Goal: Task Accomplishment & Management: Complete application form

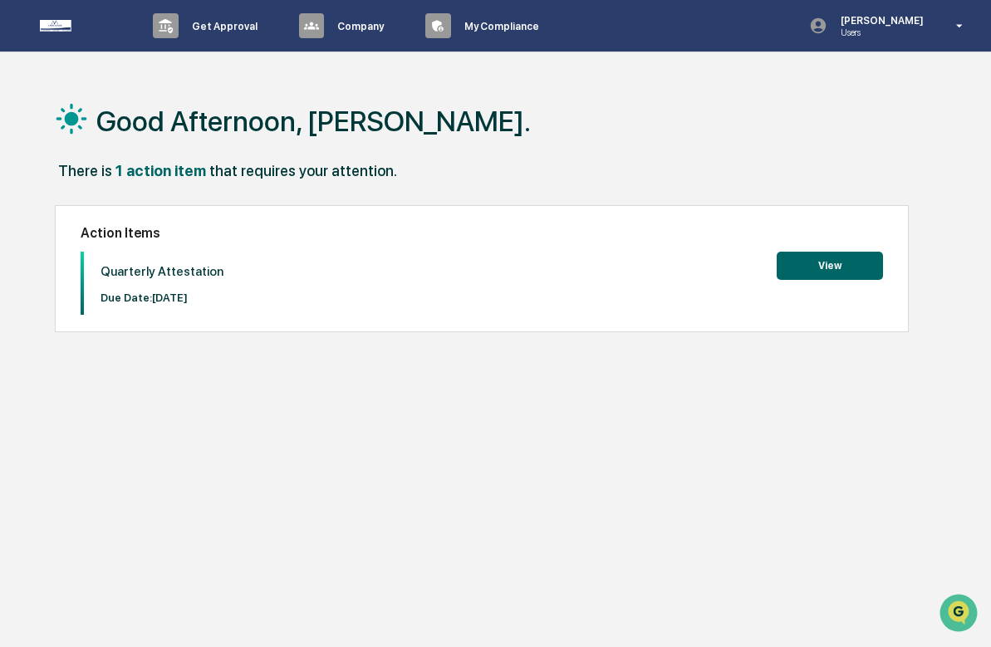
click at [812, 272] on button "View" at bounding box center [830, 266] width 106 height 28
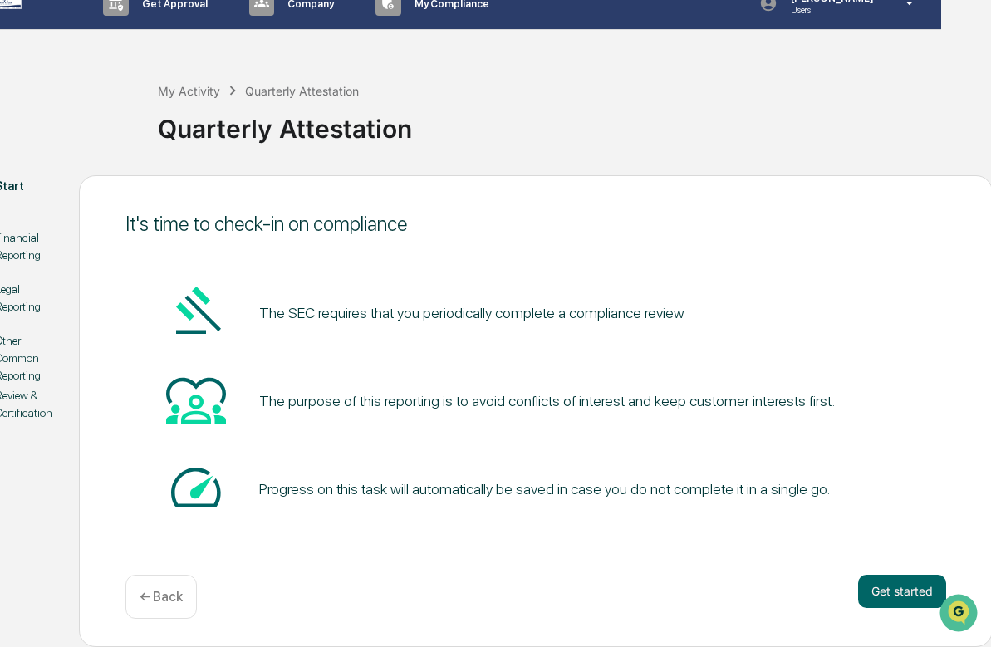
scroll to position [22, 54]
click at [875, 592] on button "Get started" at bounding box center [900, 591] width 88 height 33
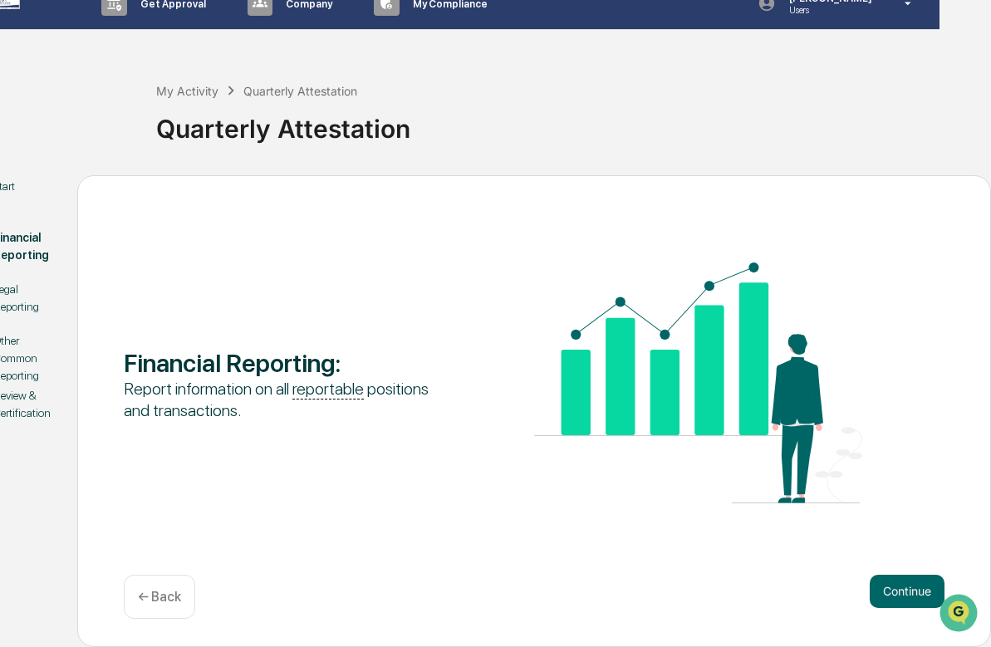
click at [875, 592] on button "Continue" at bounding box center [907, 591] width 75 height 33
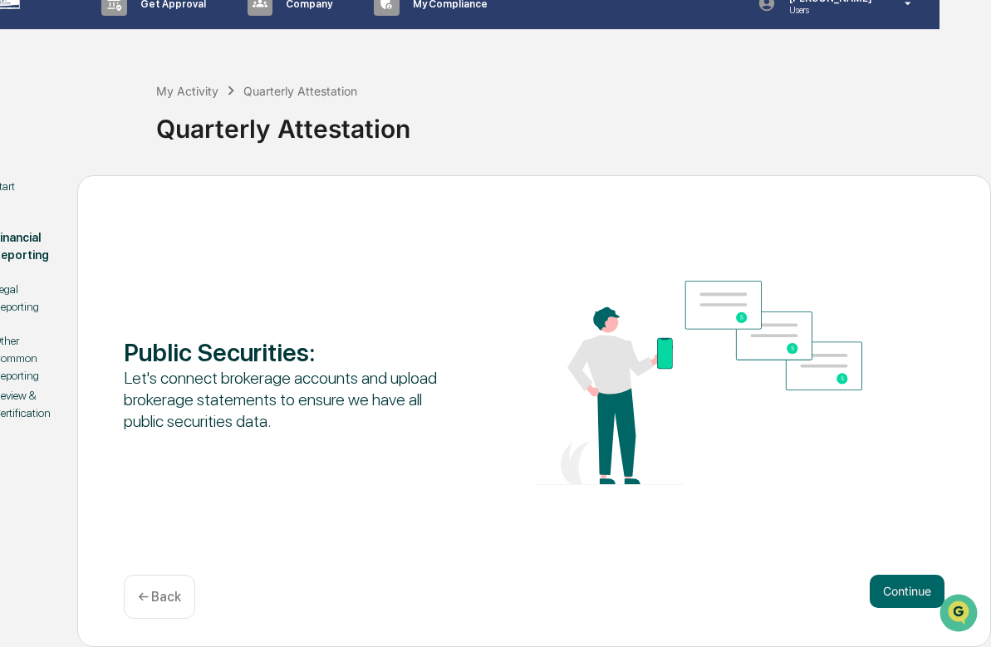
click at [875, 592] on button "Continue" at bounding box center [907, 591] width 75 height 33
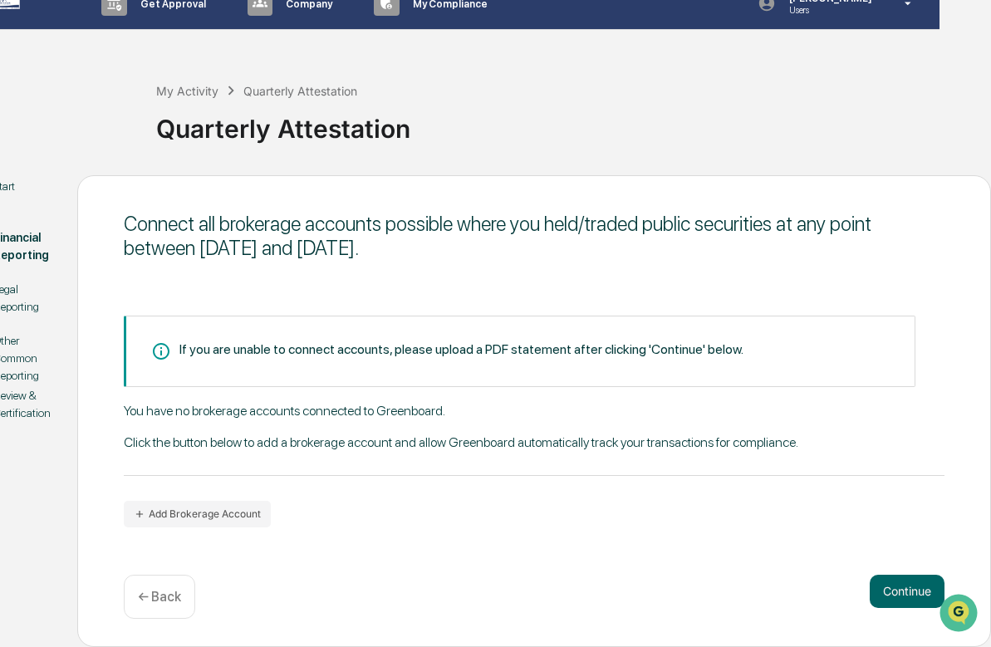
click at [199, 226] on div "Connect all brokerage accounts possible where you held/traded public securities…" at bounding box center [534, 236] width 821 height 48
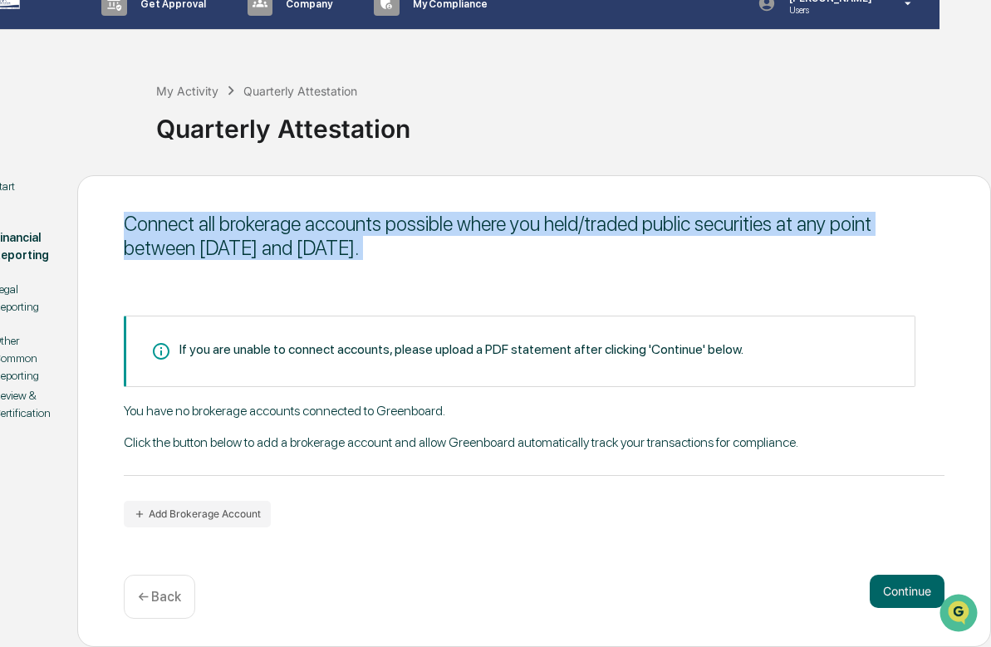
click at [199, 226] on div "Connect all brokerage accounts possible where you held/traded public securities…" at bounding box center [534, 236] width 821 height 48
copy div "Connect all brokerage accounts possible where you held/traded public securities…"
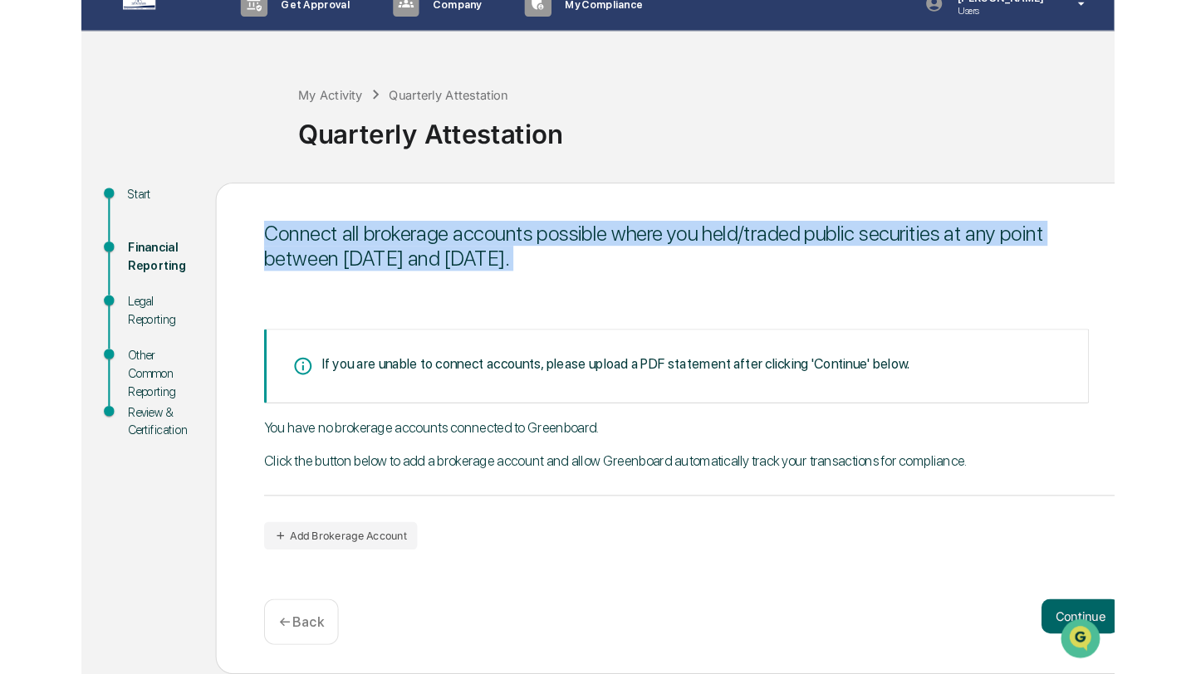
scroll to position [0, 0]
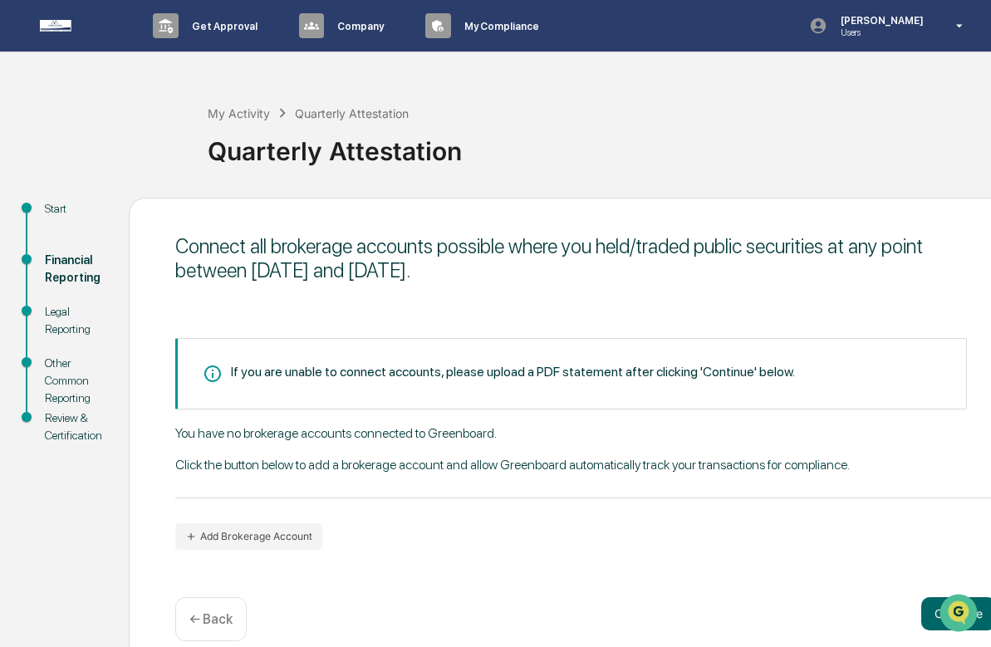
click at [52, 208] on div "Start" at bounding box center [73, 208] width 57 height 17
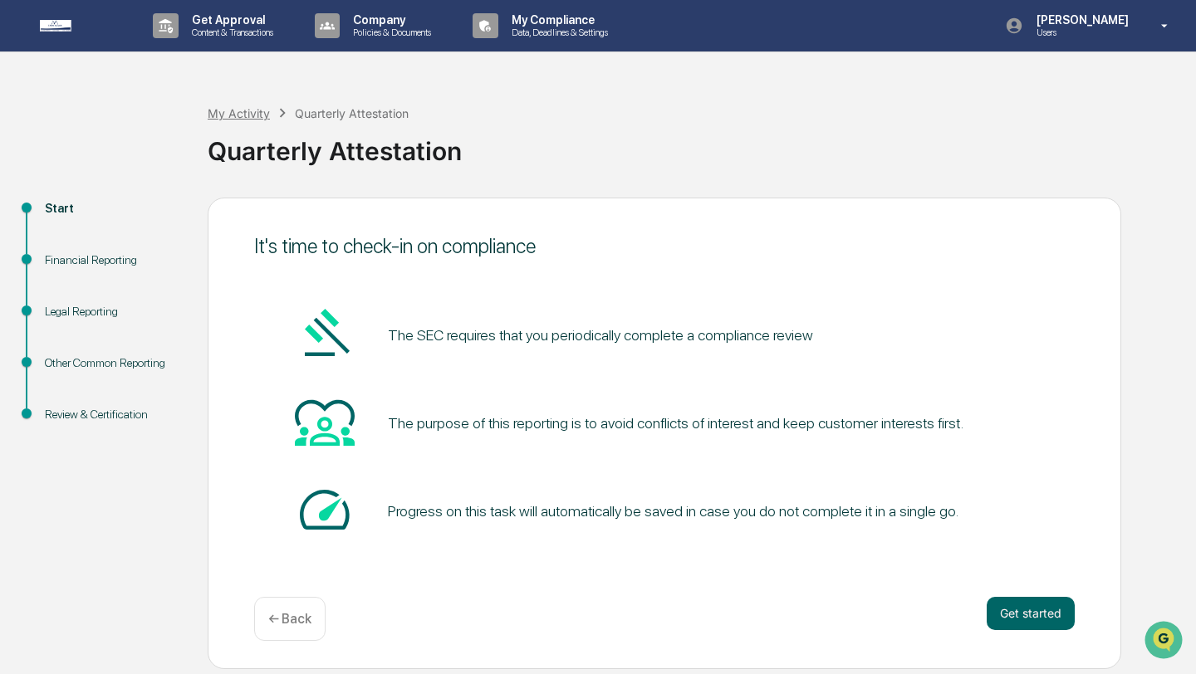
click at [234, 113] on div "My Activity" at bounding box center [239, 113] width 62 height 14
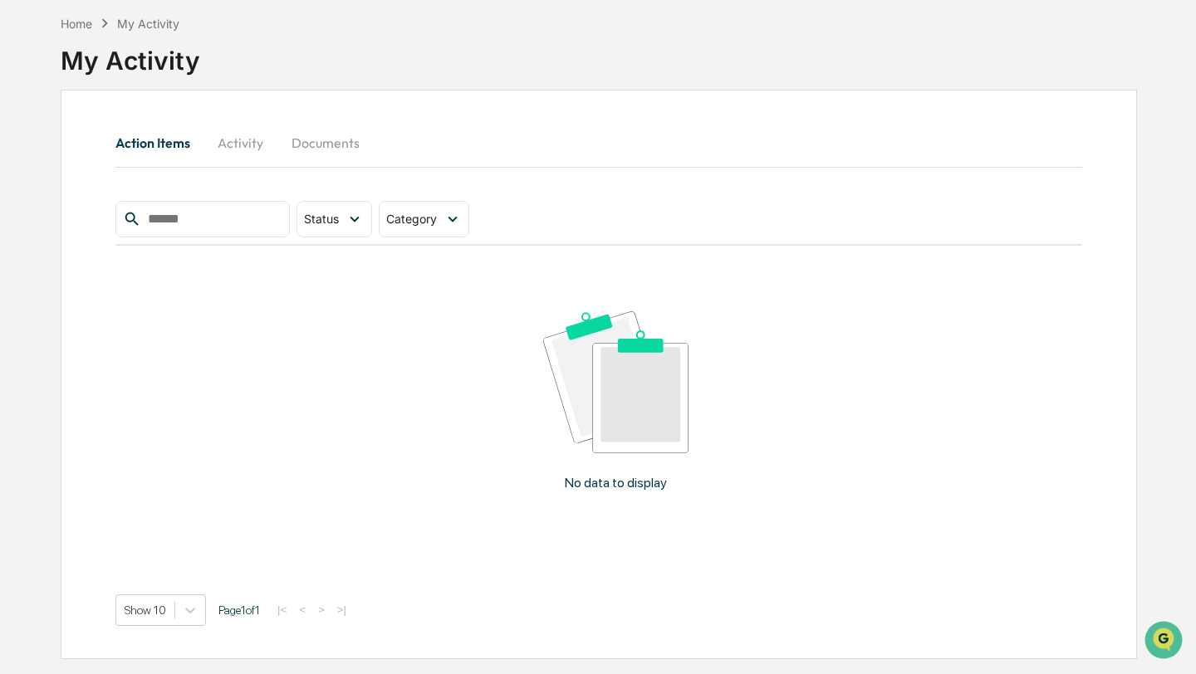
scroll to position [79, 0]
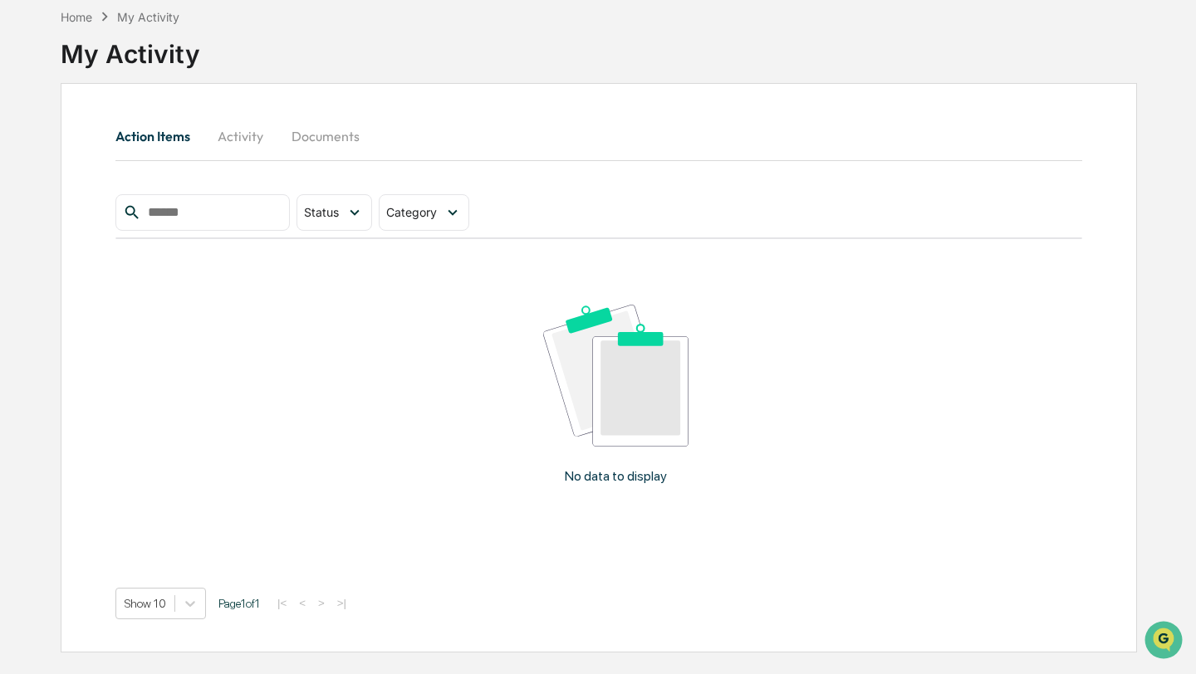
click at [250, 129] on button "Activity" at bounding box center [241, 136] width 75 height 40
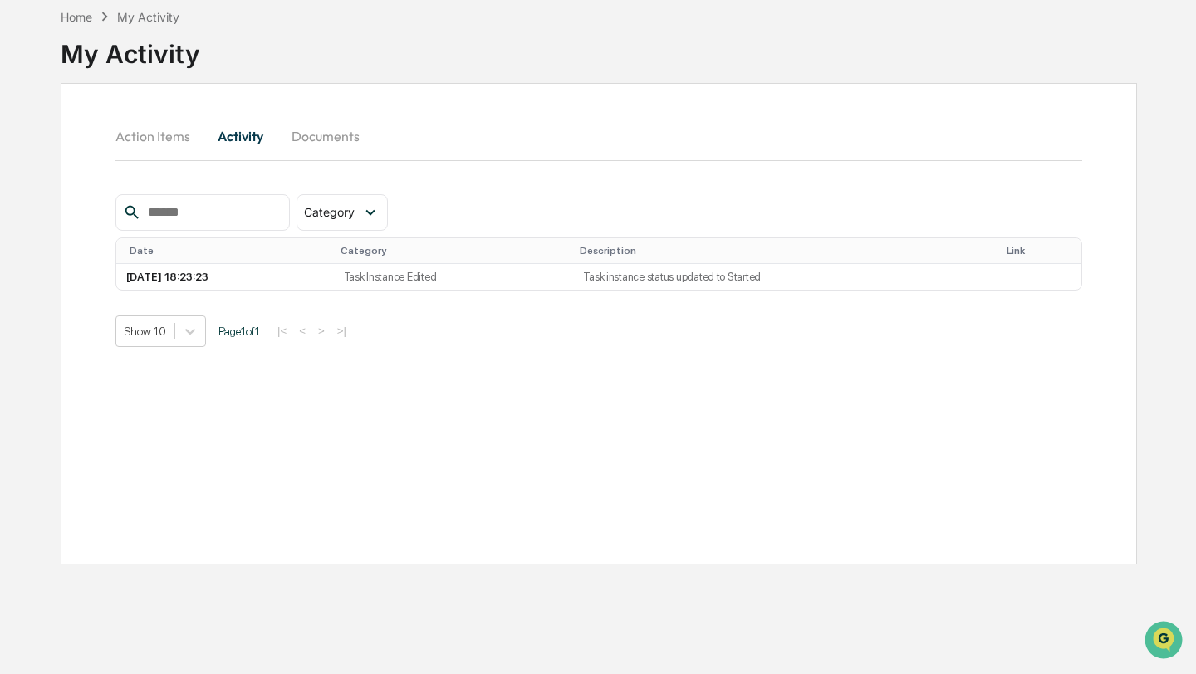
click at [320, 124] on button "Documents" at bounding box center [325, 136] width 95 height 40
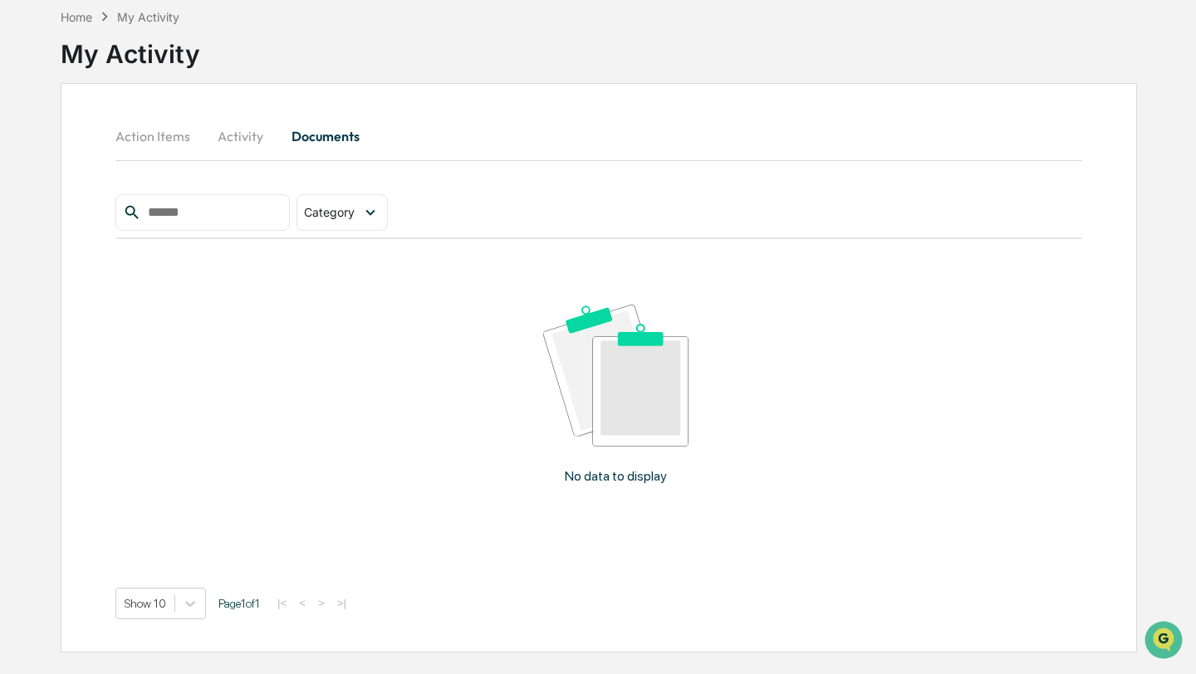
click at [245, 135] on button "Activity" at bounding box center [241, 136] width 75 height 40
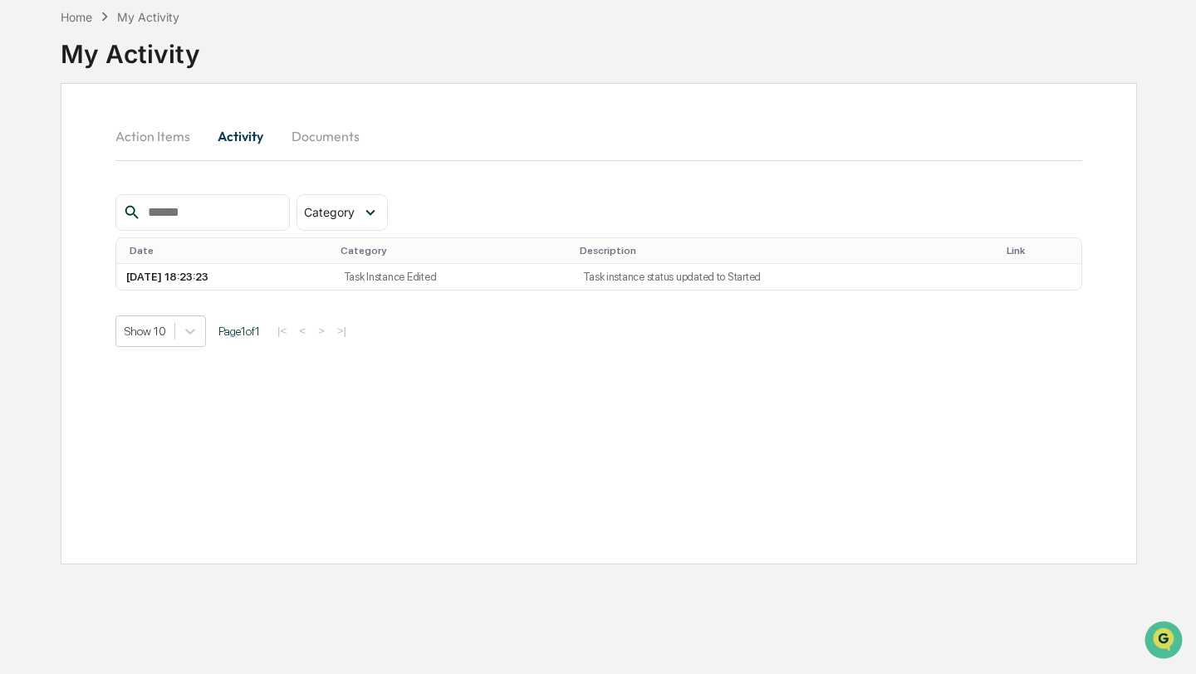
click at [146, 128] on button "Action Items" at bounding box center [159, 136] width 88 height 40
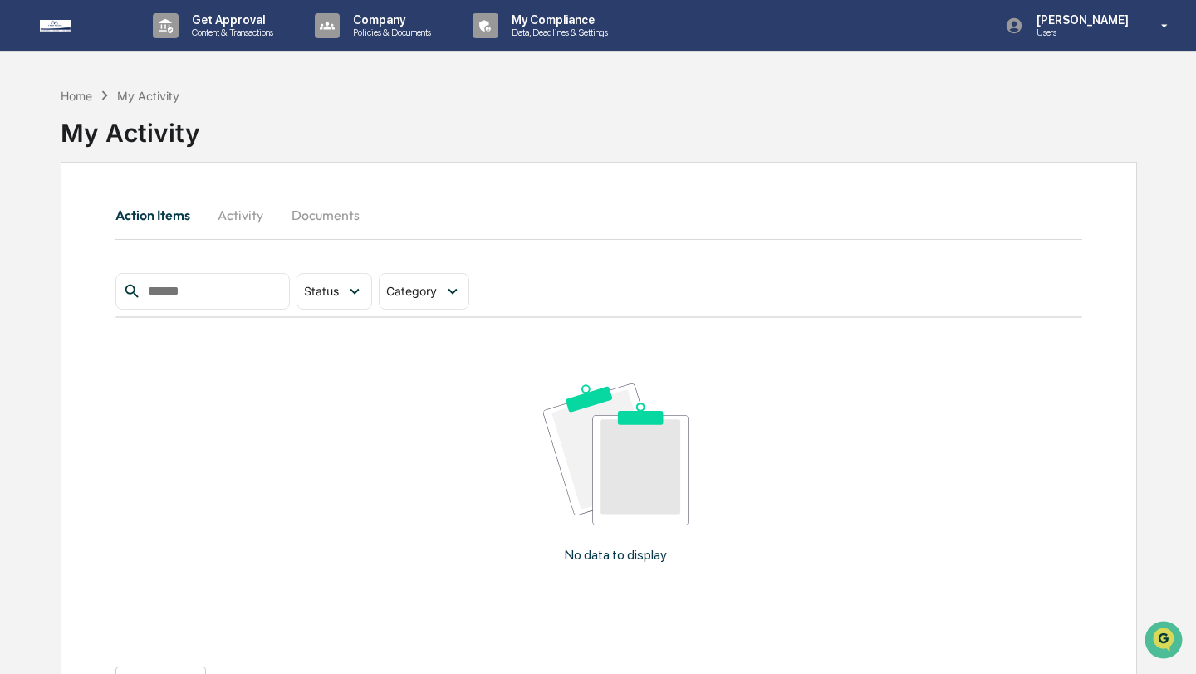
scroll to position [79, 0]
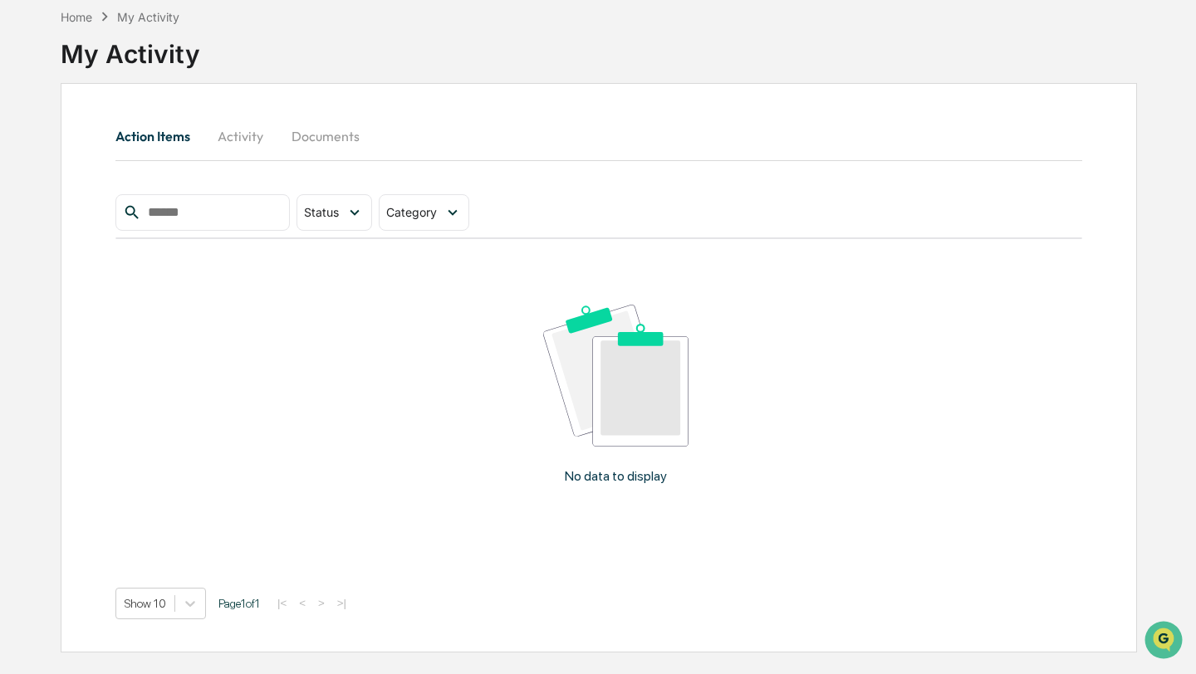
click at [230, 139] on button "Activity" at bounding box center [241, 136] width 75 height 40
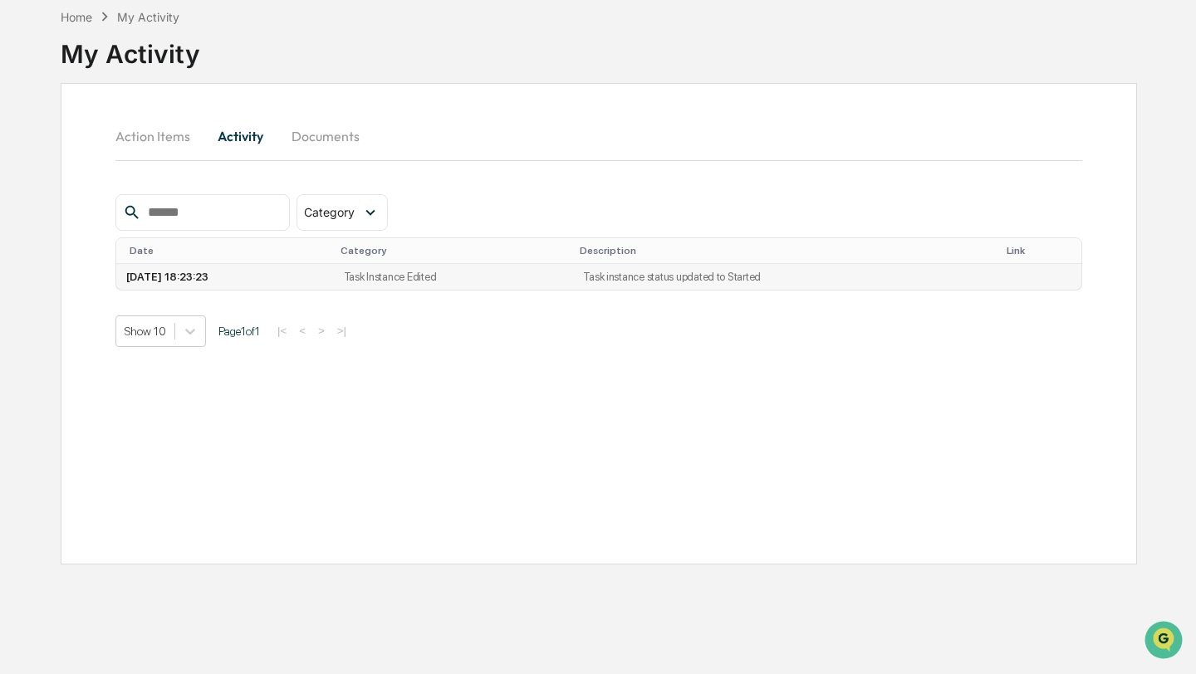
click at [195, 278] on td "2025-09-02 18:23:23" at bounding box center [225, 277] width 218 height 26
click at [625, 279] on td "Task instance status updated to Started" at bounding box center [783, 277] width 420 height 26
click at [464, 273] on td "Task Instance Edited" at bounding box center [454, 277] width 240 height 26
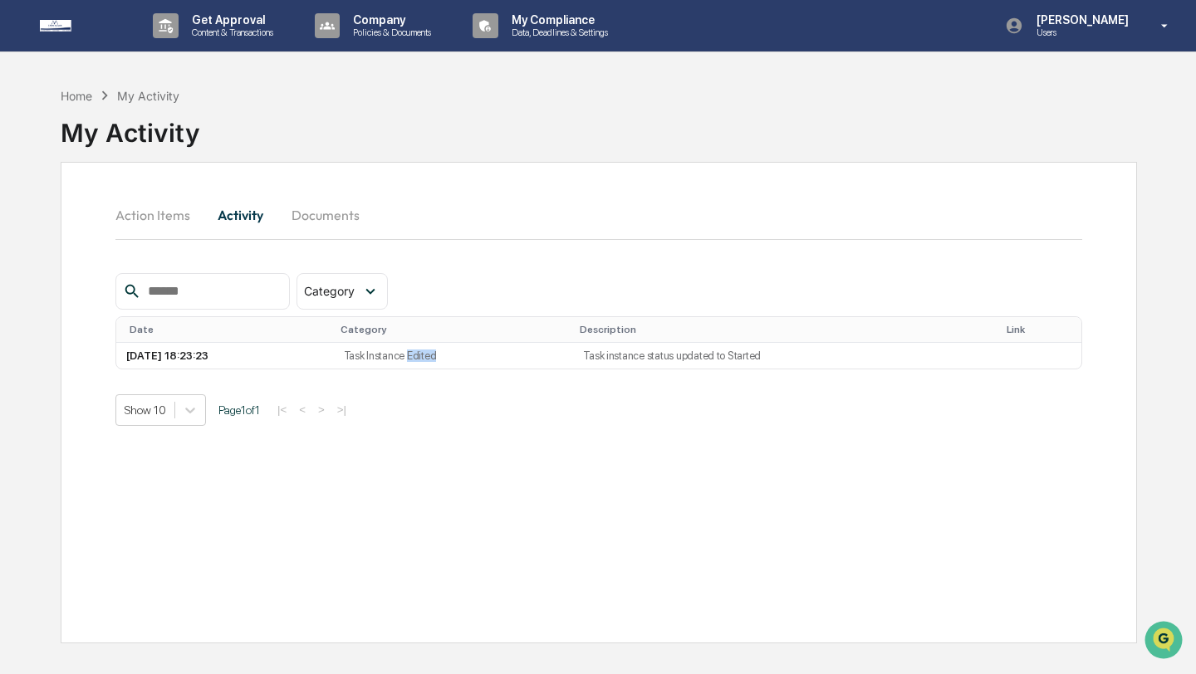
click at [334, 213] on button "Documents" at bounding box center [325, 215] width 95 height 40
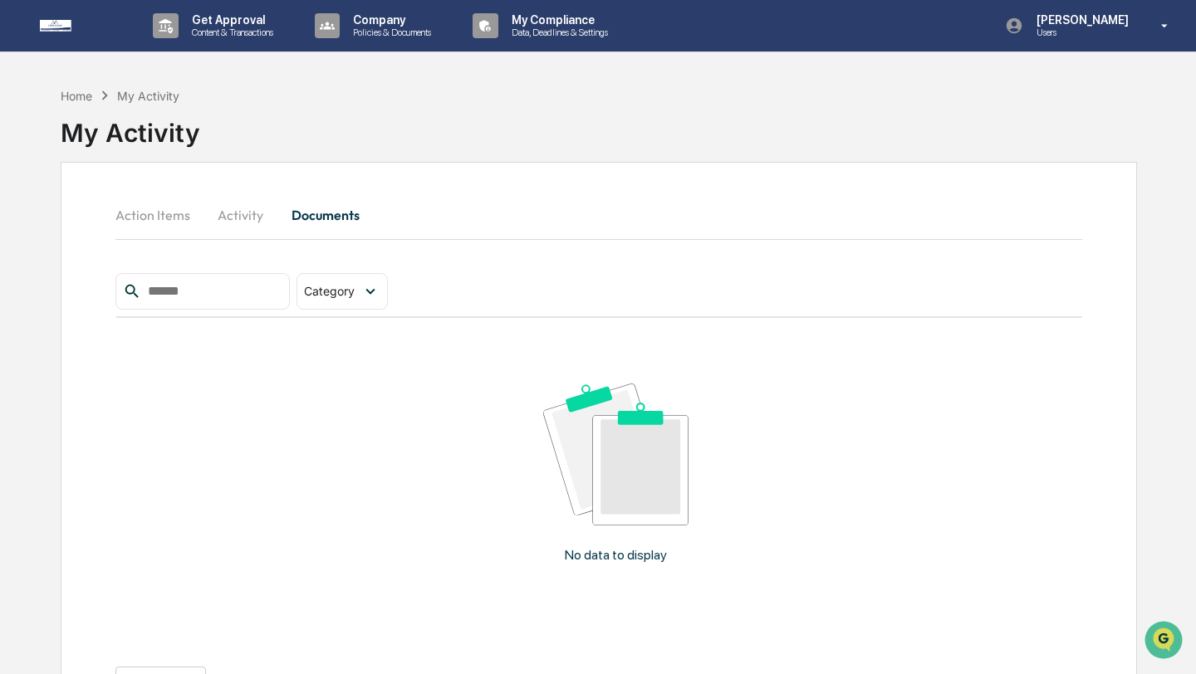
click at [227, 218] on button "Activity" at bounding box center [241, 215] width 75 height 40
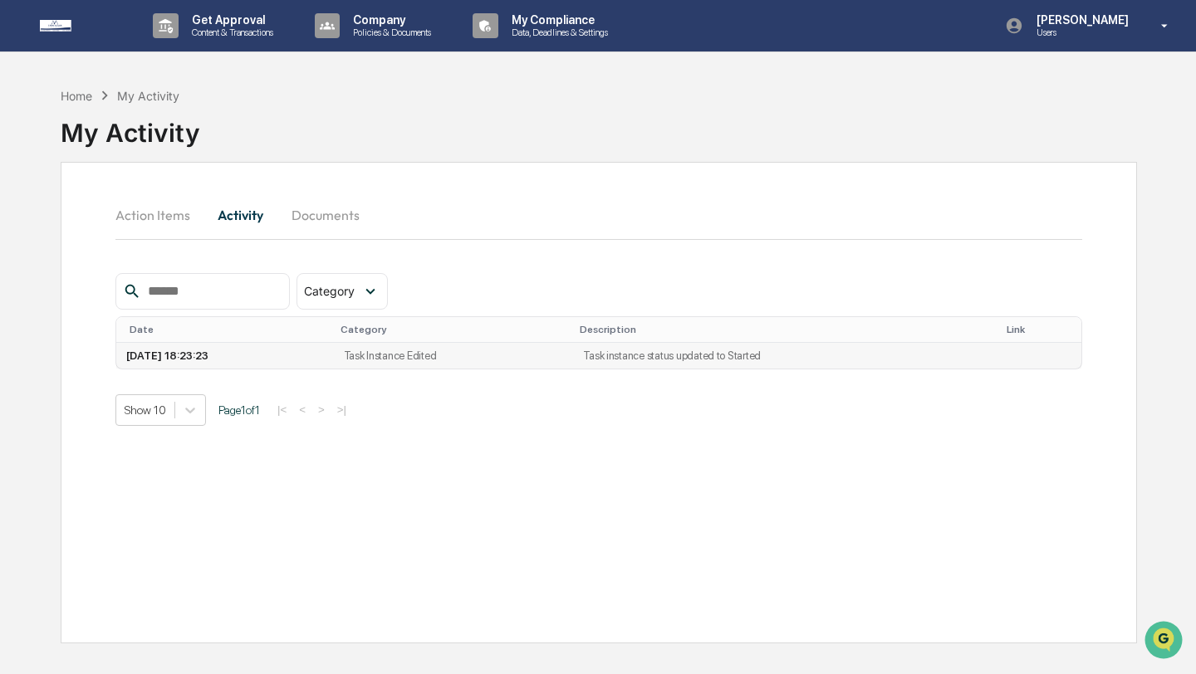
click at [171, 356] on td "2025-09-02 18:23:23" at bounding box center [225, 356] width 218 height 26
click at [144, 223] on button "Action Items" at bounding box center [159, 215] width 88 height 40
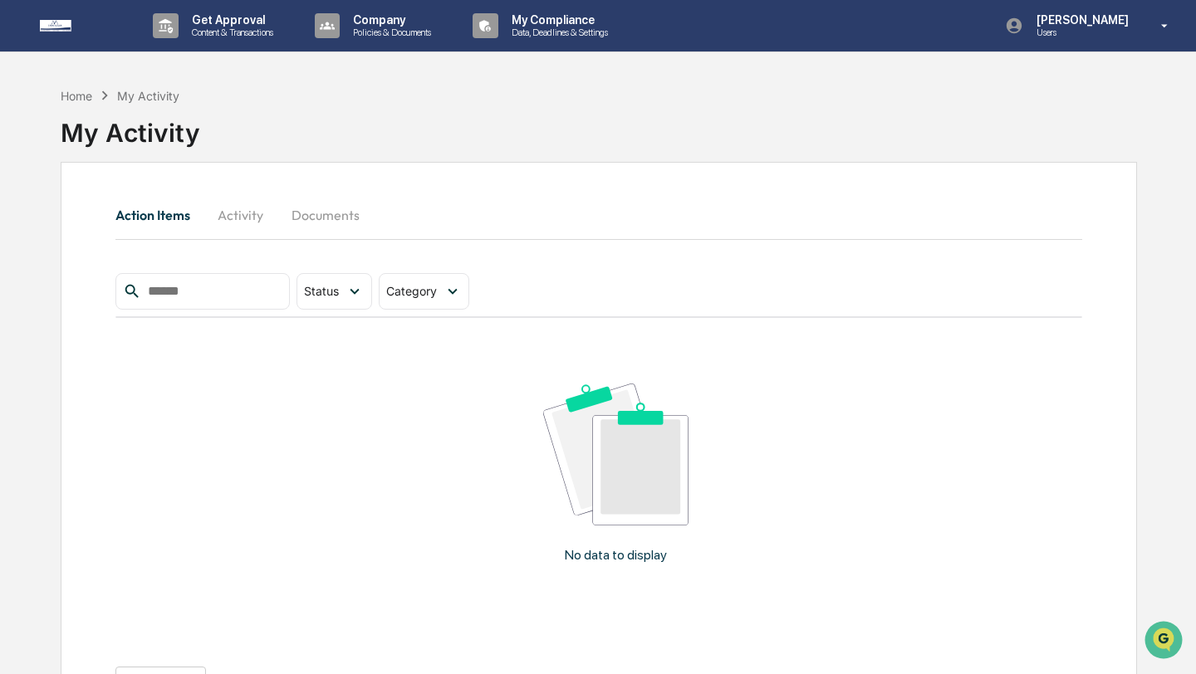
click at [248, 213] on button "Activity" at bounding box center [241, 215] width 75 height 40
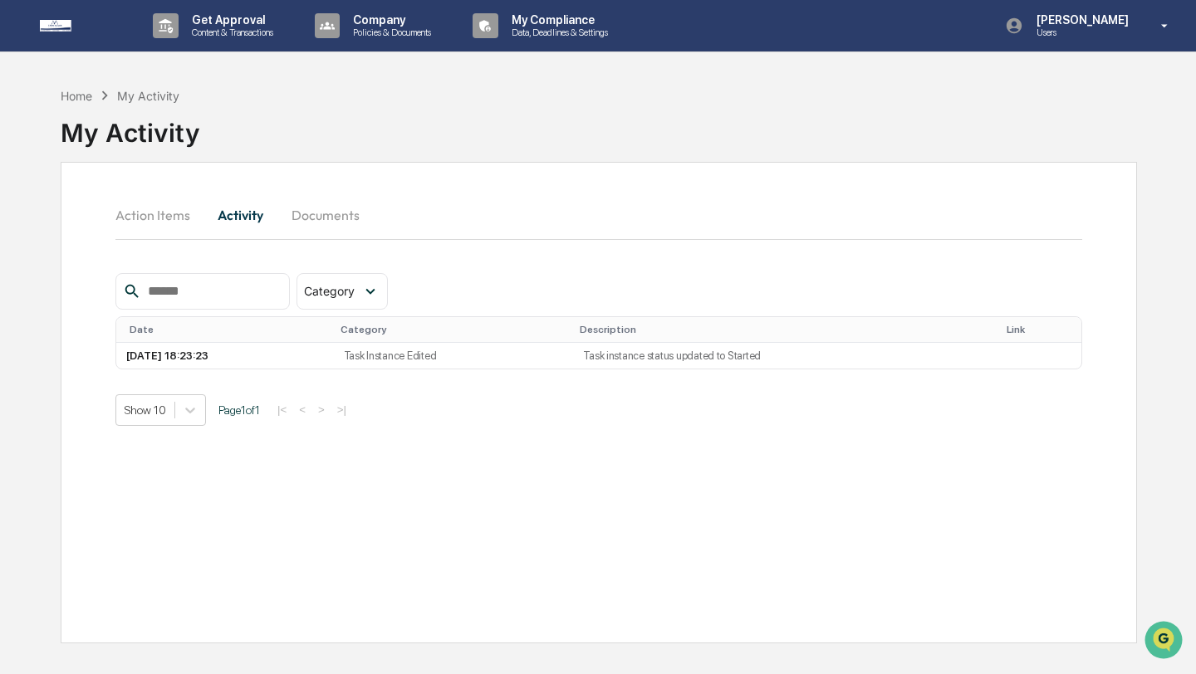
click at [449, 332] on div "Category" at bounding box center [454, 330] width 227 height 12
click at [434, 351] on td "Task Instance Edited" at bounding box center [454, 356] width 240 height 26
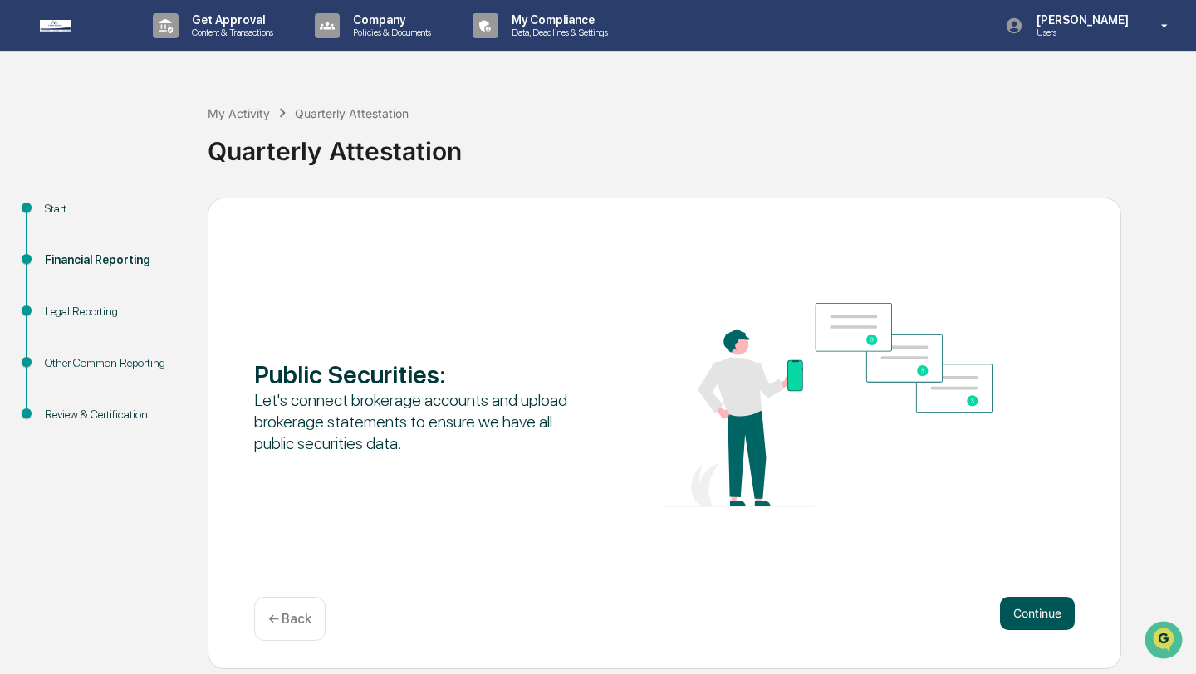
click at [1037, 623] on button "Continue" at bounding box center [1037, 613] width 75 height 33
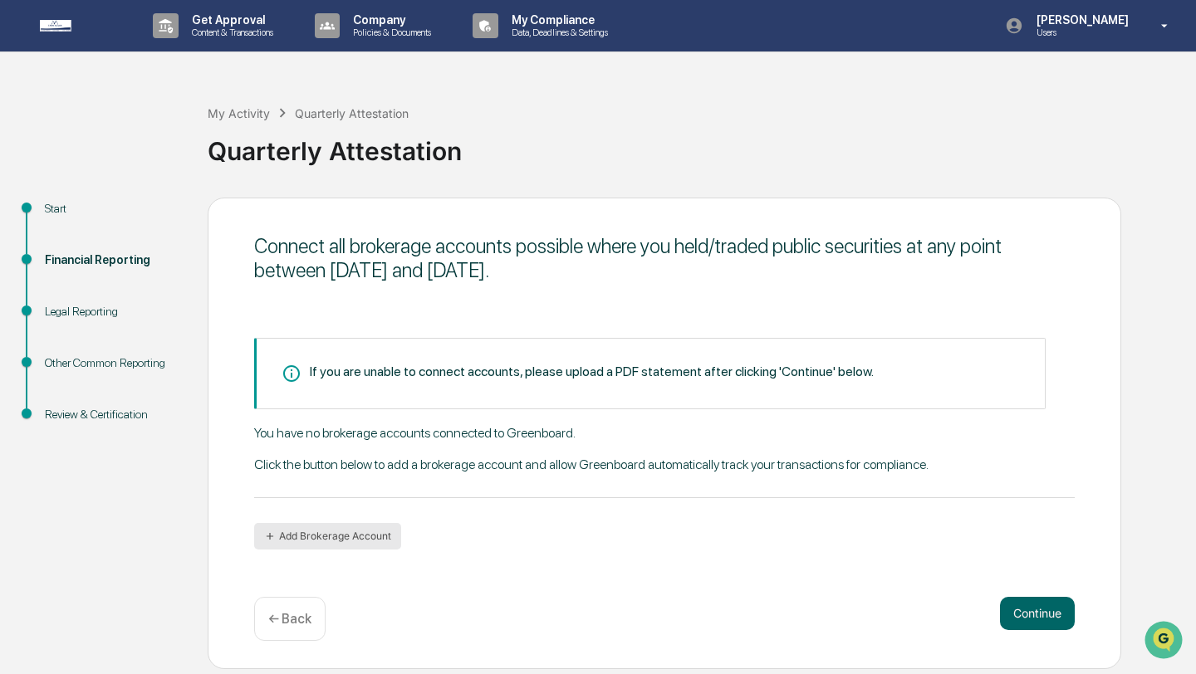
click at [372, 539] on button "Add Brokerage Account" at bounding box center [327, 536] width 147 height 27
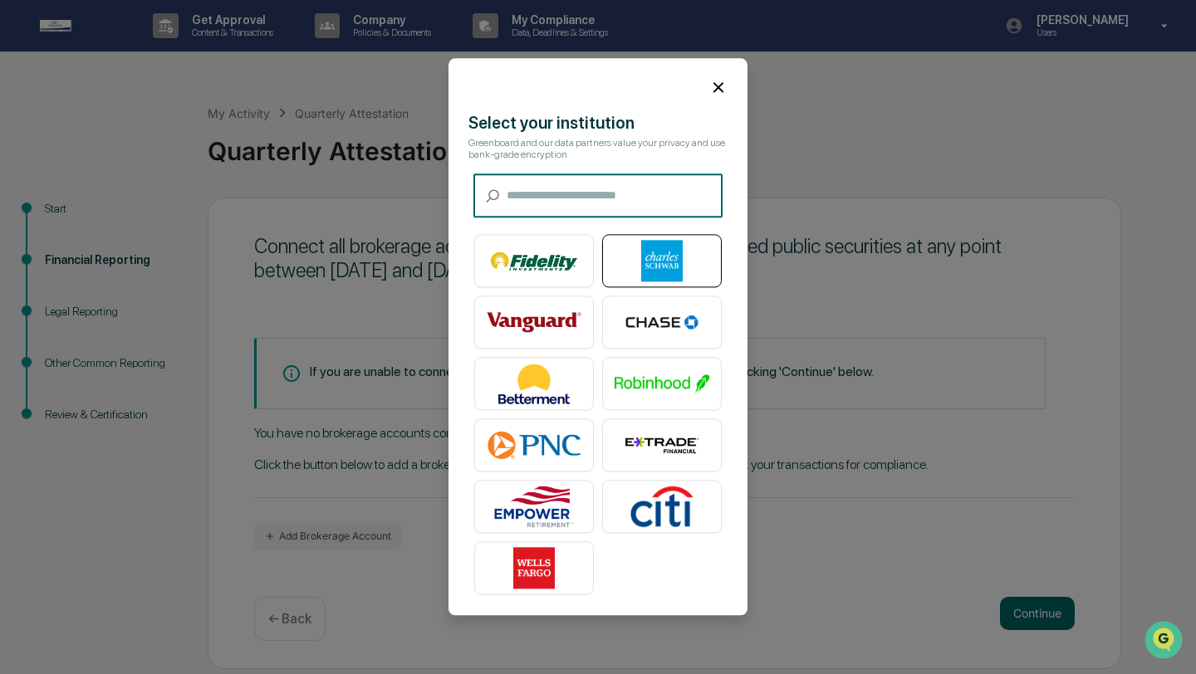
click at [651, 261] on img at bounding box center [662, 262] width 95 height 42
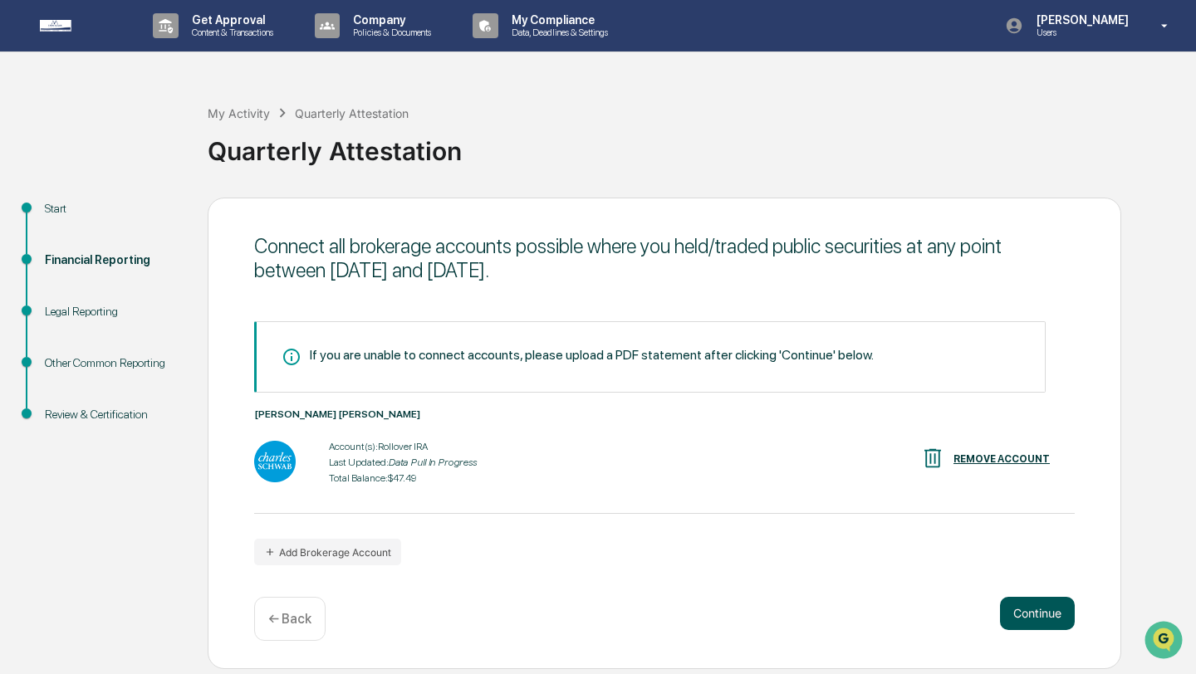
click at [1027, 616] on button "Continue" at bounding box center [1037, 613] width 75 height 33
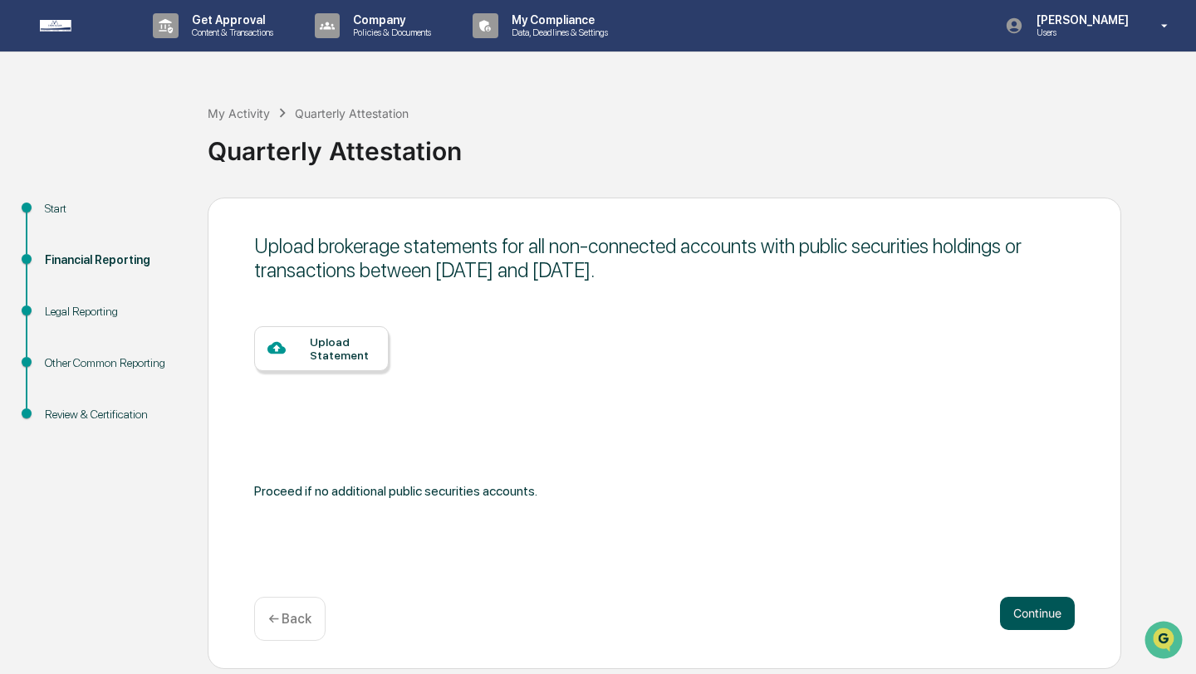
click at [1020, 616] on button "Continue" at bounding box center [1037, 613] width 75 height 33
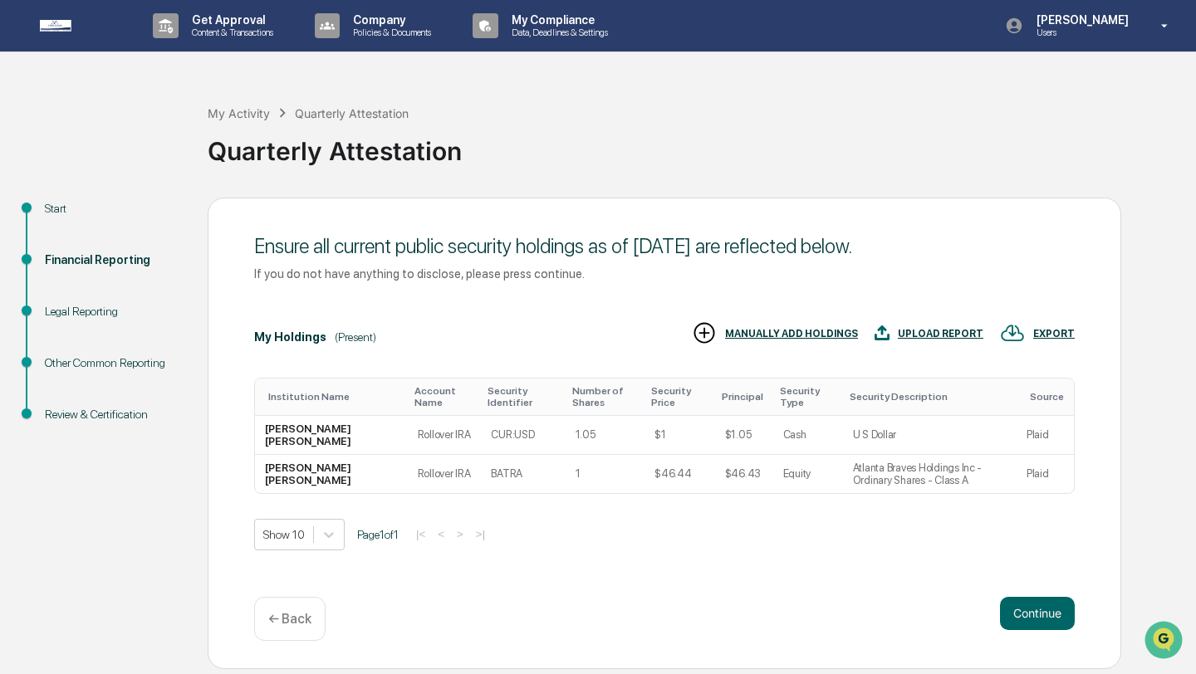
click at [282, 620] on p "← Back" at bounding box center [289, 619] width 43 height 16
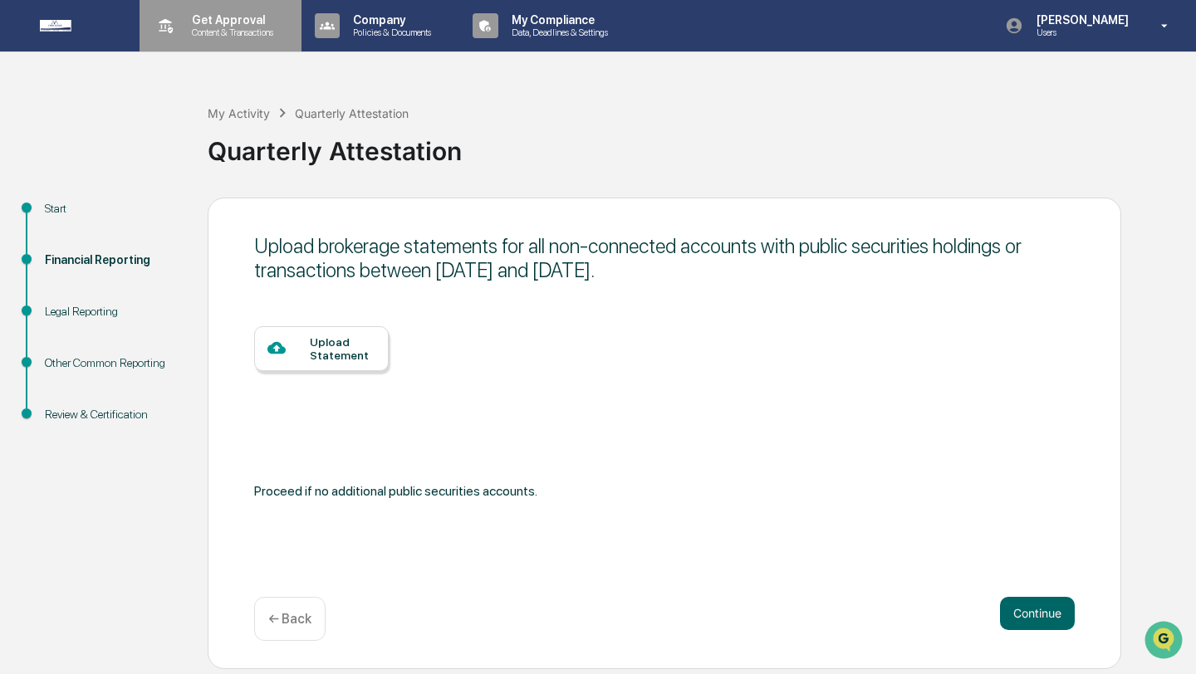
click at [186, 24] on p "Get Approval" at bounding box center [230, 19] width 103 height 13
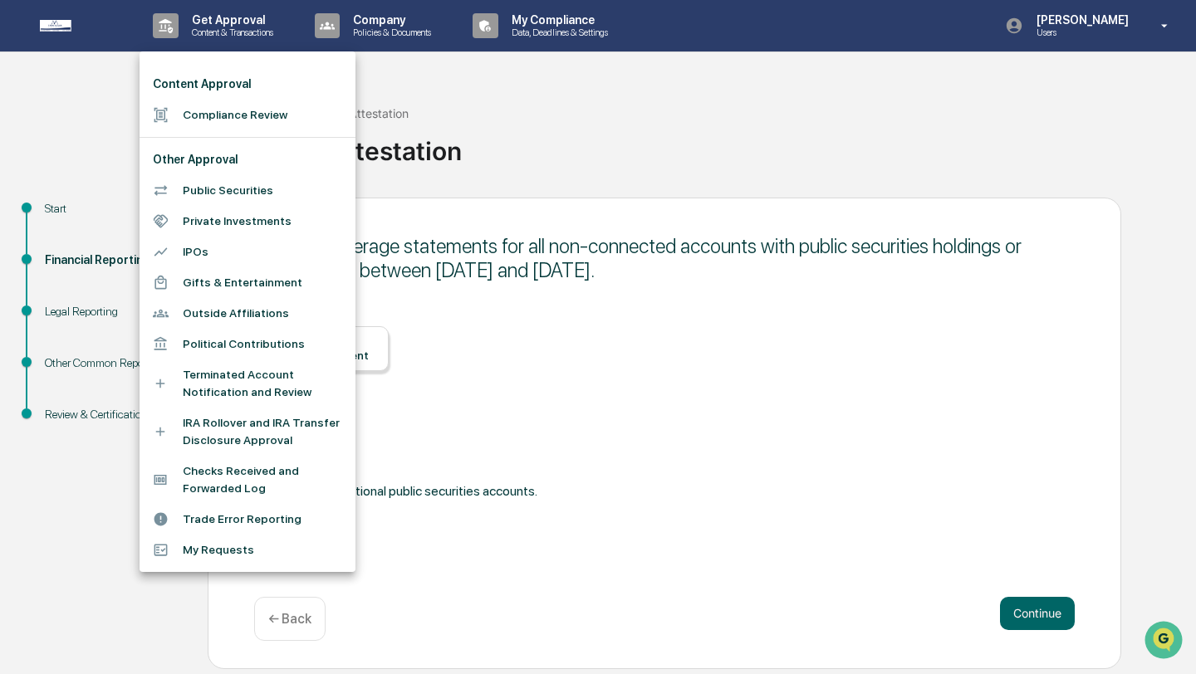
click at [218, 112] on li "Compliance Review" at bounding box center [248, 115] width 216 height 31
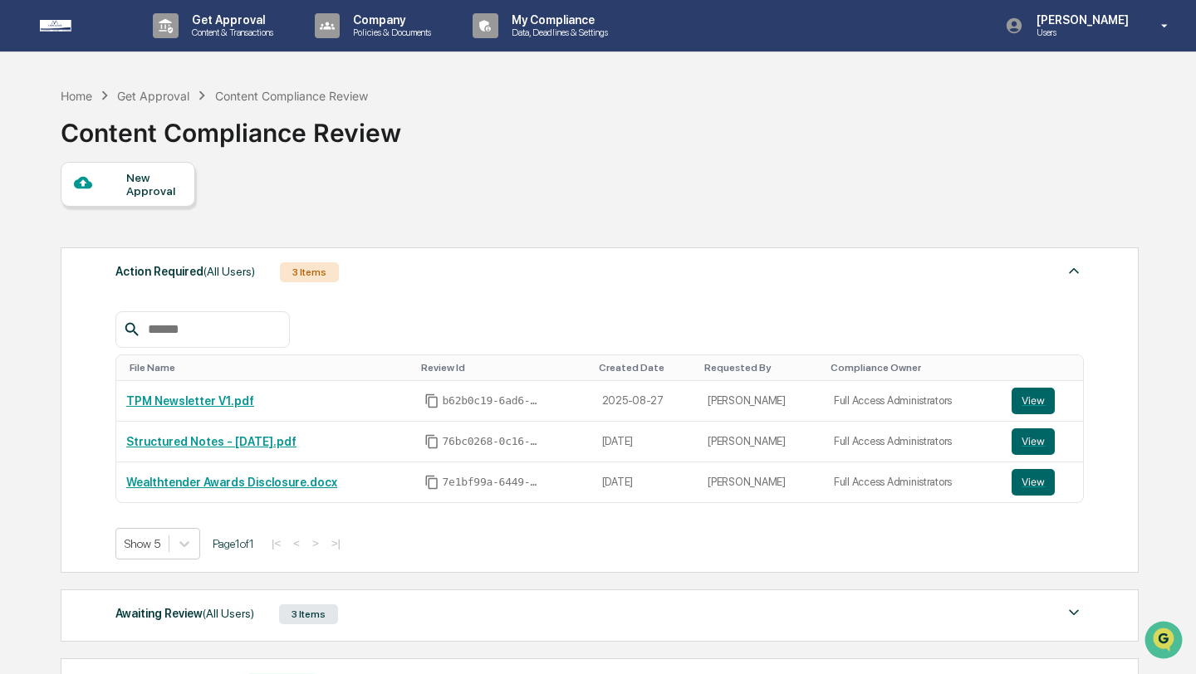
click at [169, 188] on div "New Approval" at bounding box center [154, 184] width 56 height 27
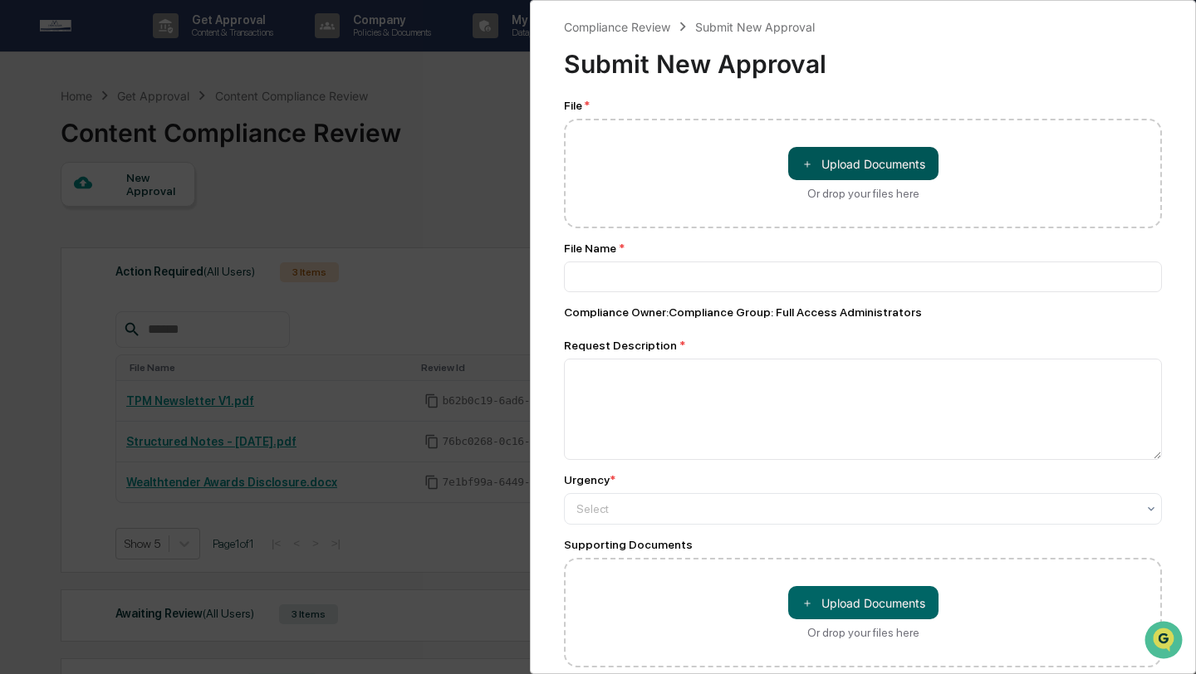
click at [822, 147] on button "＋ Upload Documents" at bounding box center [863, 163] width 150 height 33
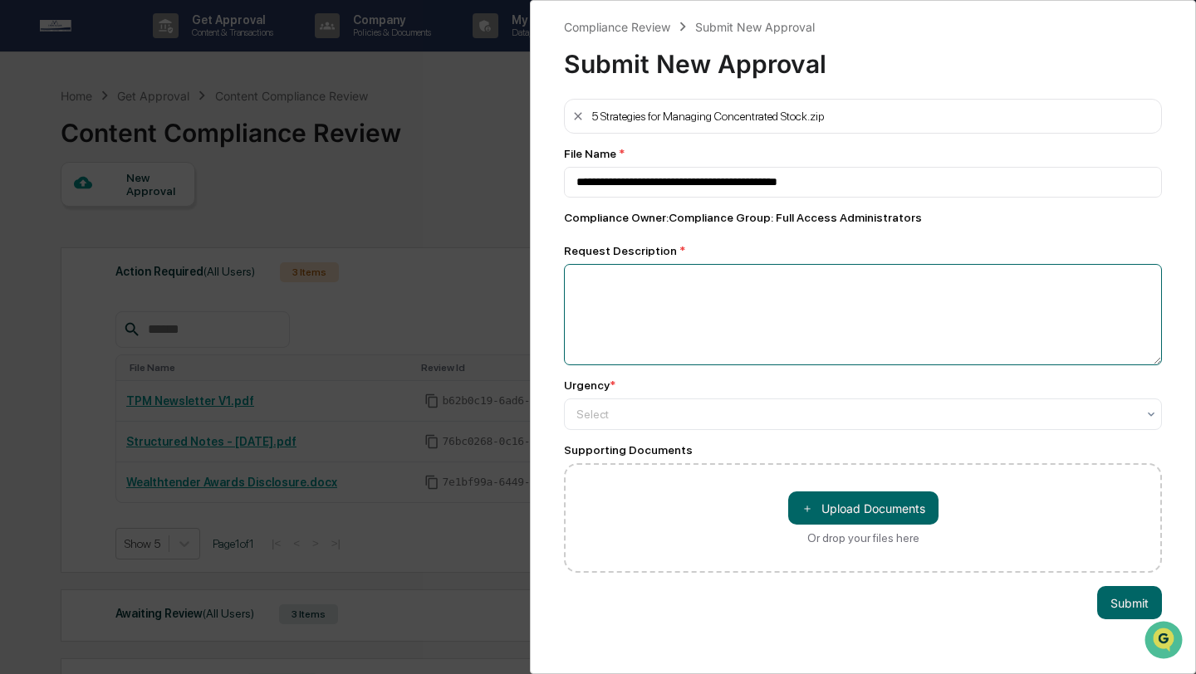
click at [671, 302] on textarea at bounding box center [863, 314] width 598 height 101
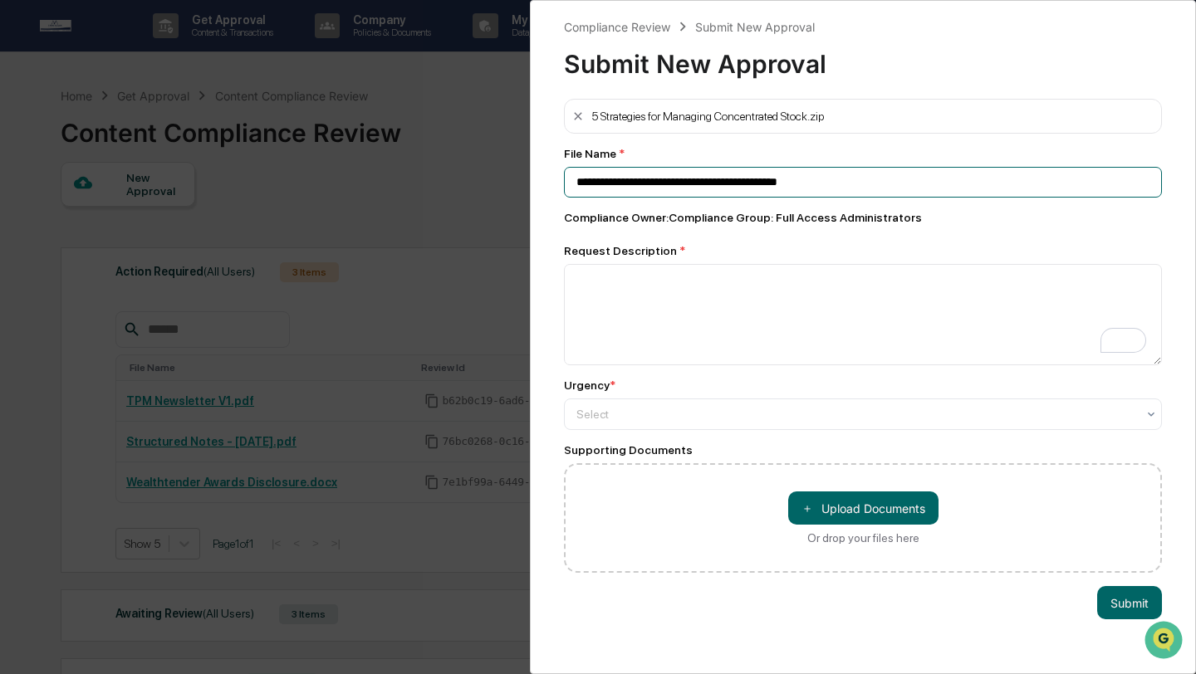
click at [849, 185] on input "**********" at bounding box center [863, 182] width 598 height 31
type input "**********"
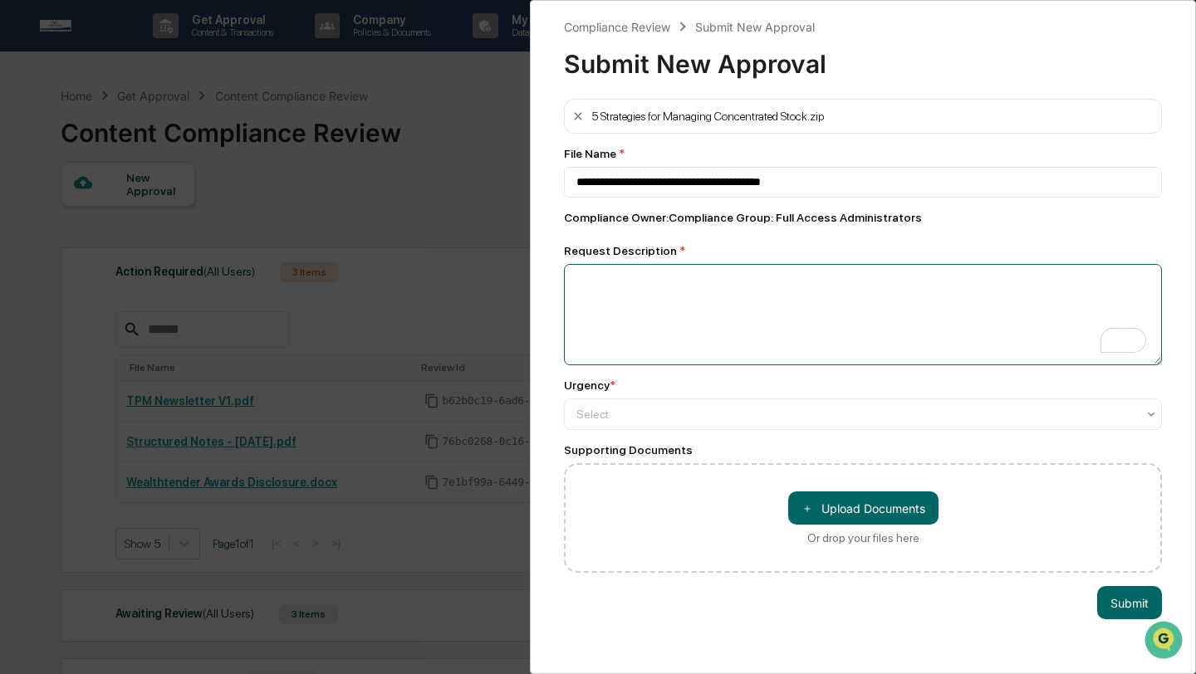
click at [736, 274] on textarea "To enrich screen reader interactions, please activate Accessibility in Grammarl…" at bounding box center [863, 314] width 598 height 101
type textarea "**********"
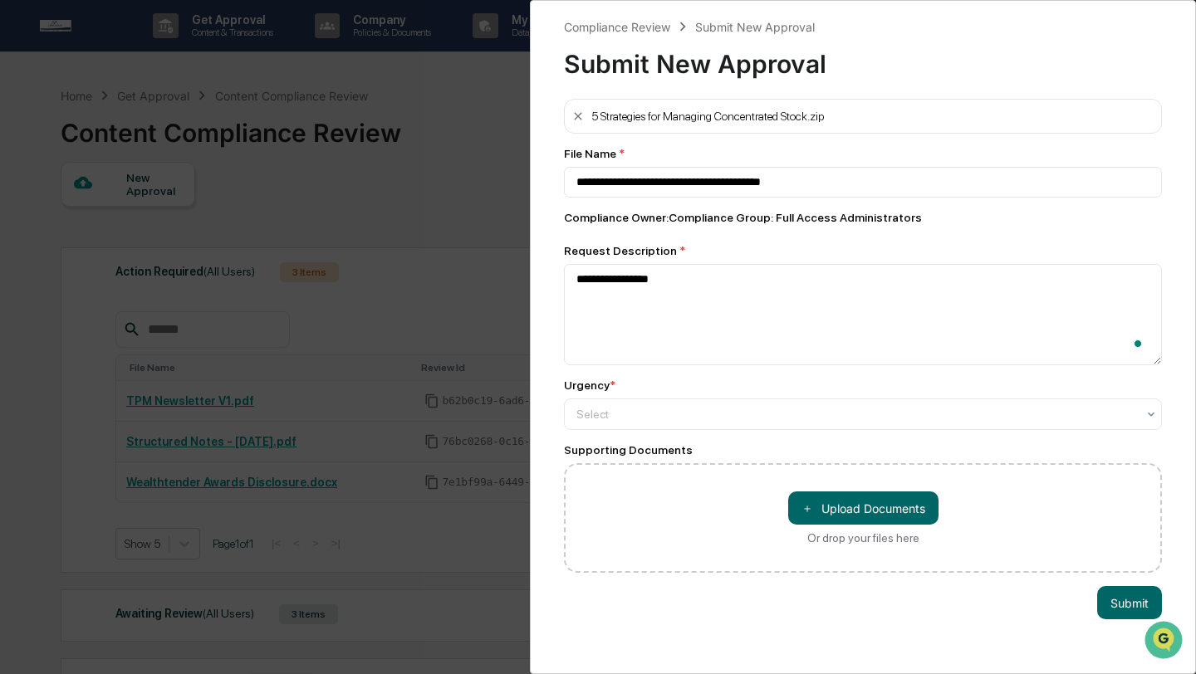
click at [660, 399] on div "Urgency * Select" at bounding box center [863, 405] width 598 height 52
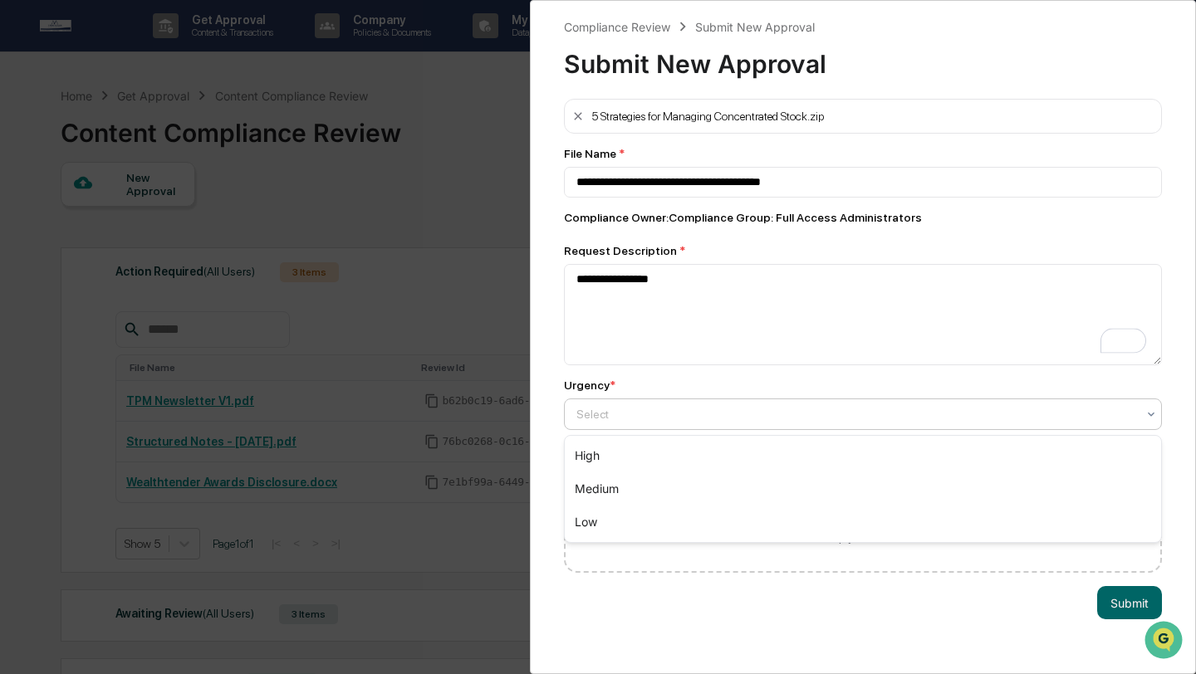
click at [655, 410] on div at bounding box center [856, 414] width 560 height 17
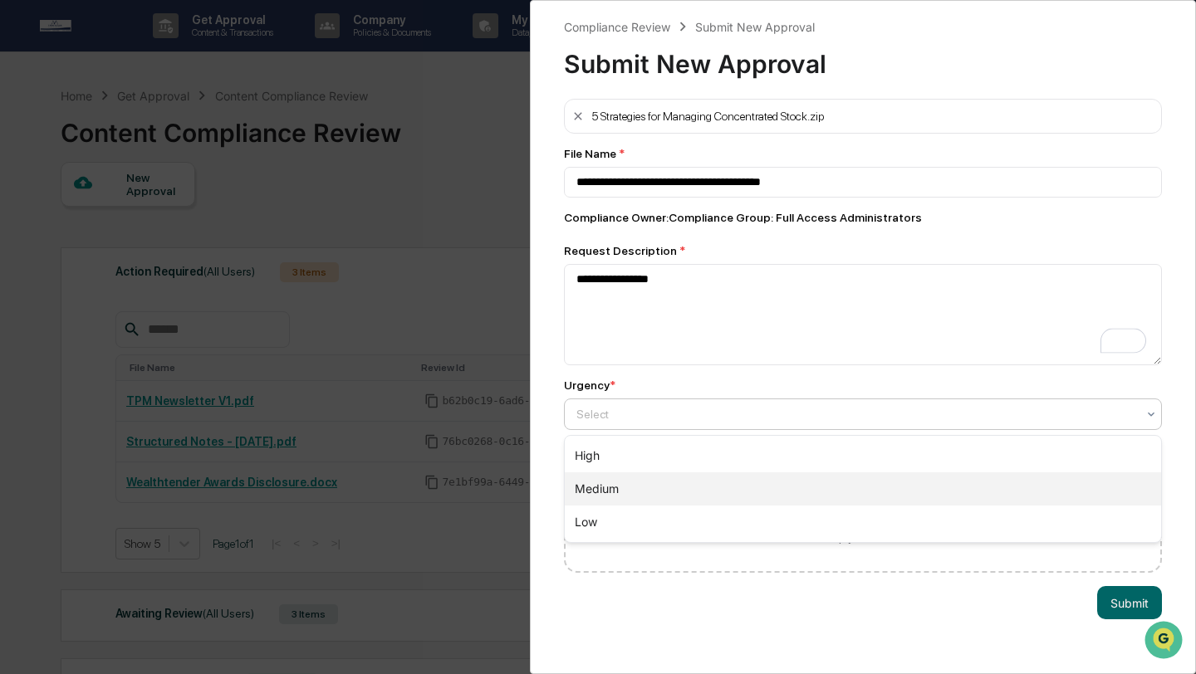
click at [612, 478] on div "Medium" at bounding box center [863, 489] width 596 height 33
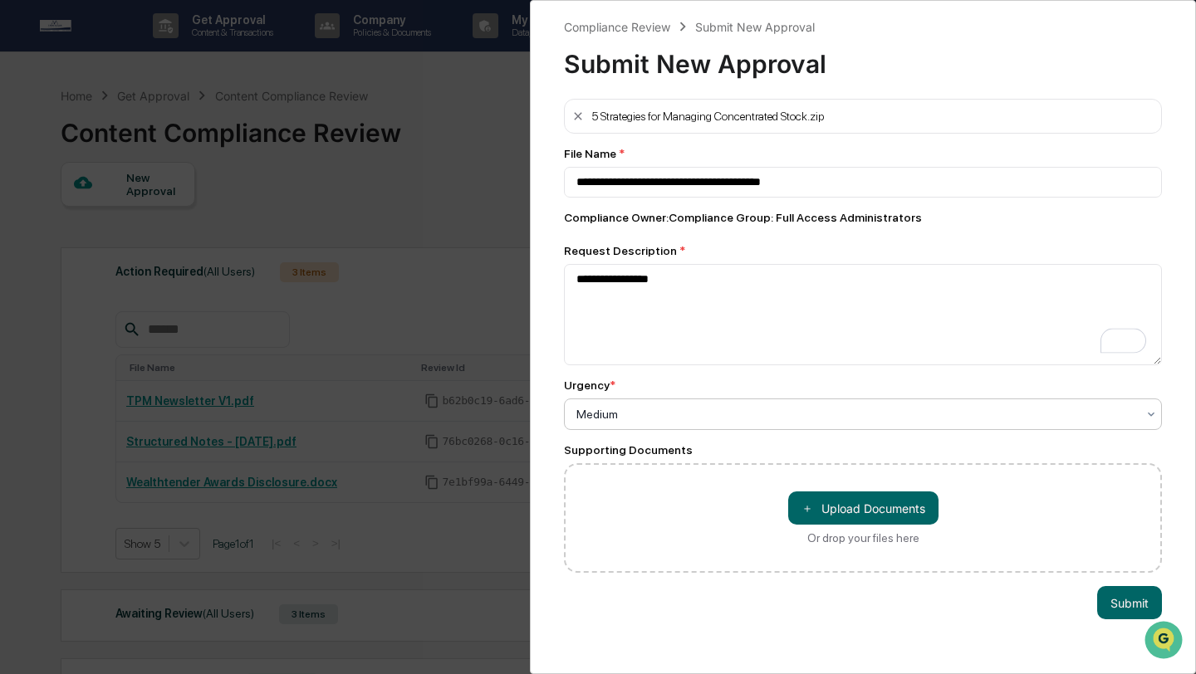
click at [634, 463] on div "Supporting Documents ＋ Upload Documents Or drop your files here" at bounding box center [863, 509] width 598 height 130
click at [1140, 612] on button "Submit" at bounding box center [1129, 602] width 65 height 33
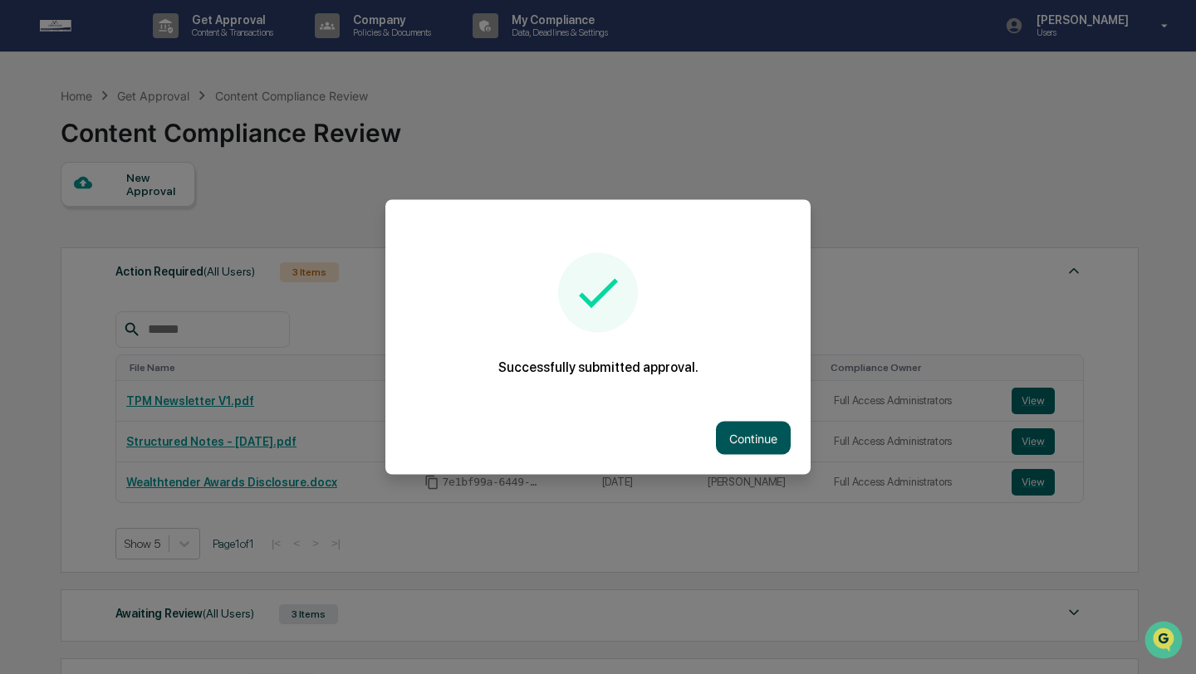
click at [755, 432] on button "Continue" at bounding box center [753, 438] width 75 height 33
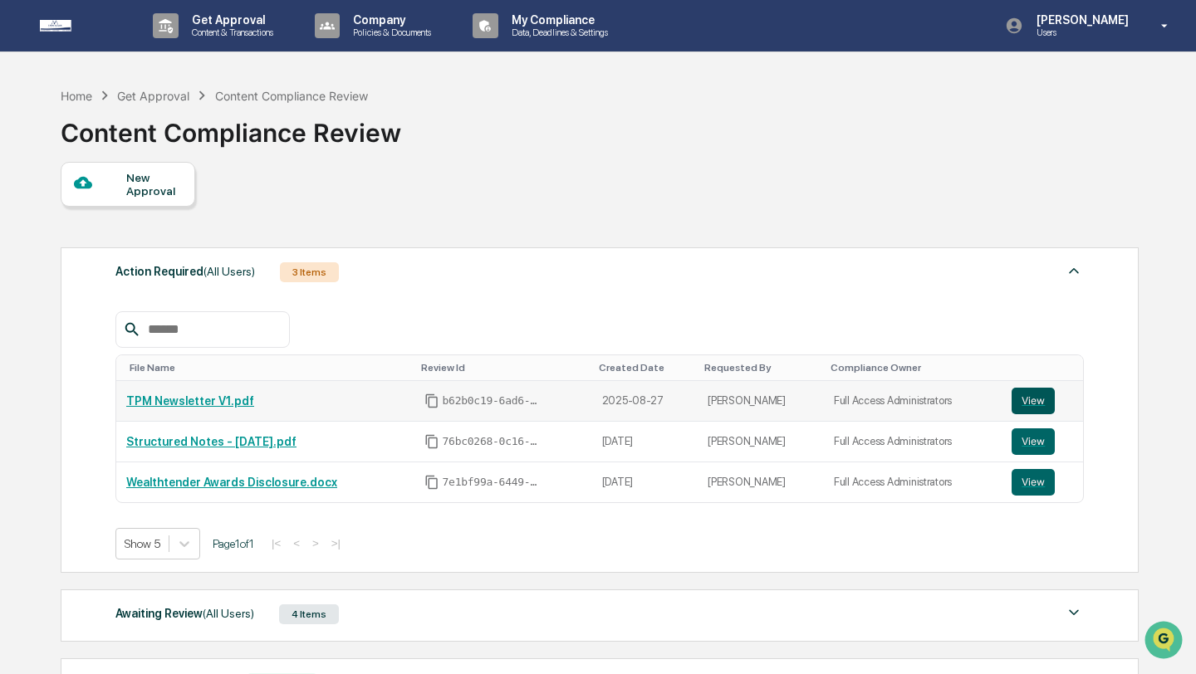
click at [1023, 395] on button "View" at bounding box center [1033, 401] width 43 height 27
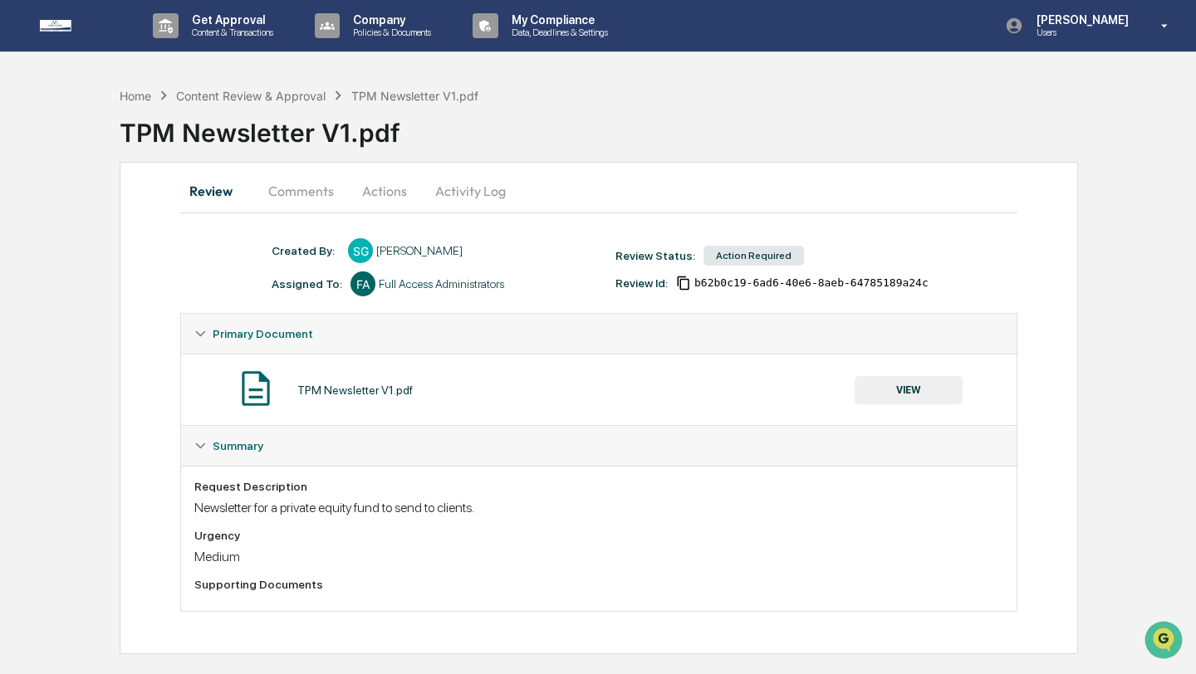
click at [311, 191] on button "Comments" at bounding box center [301, 191] width 92 height 40
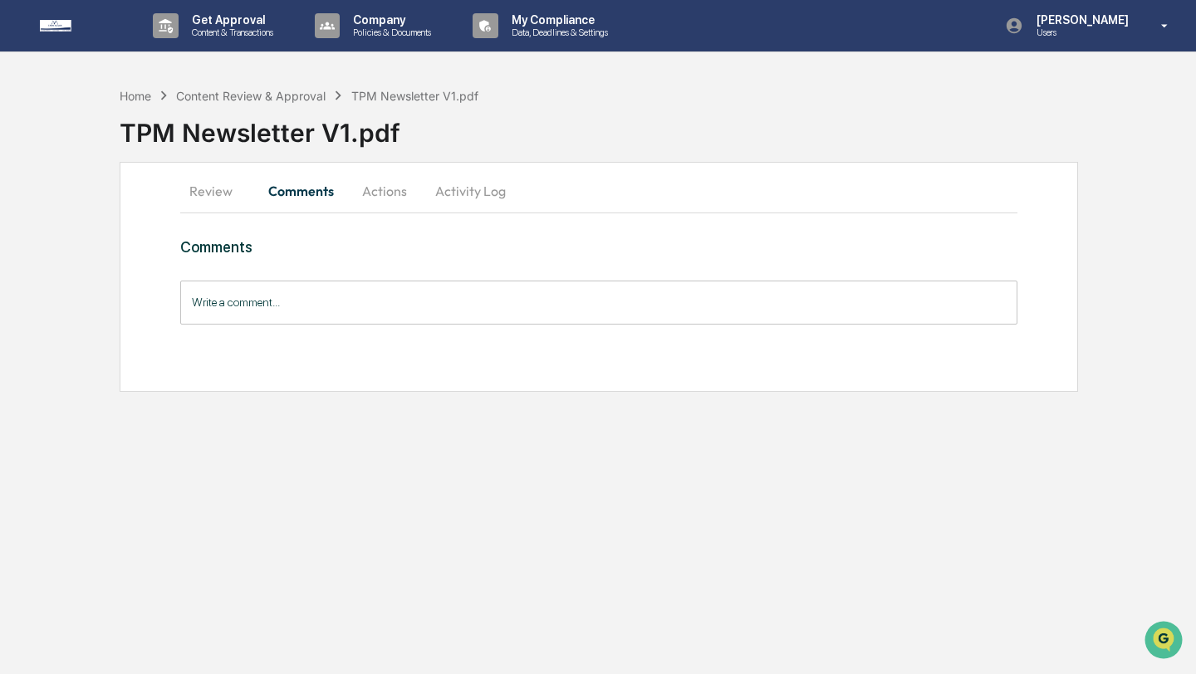
click at [372, 194] on button "Actions" at bounding box center [384, 191] width 75 height 40
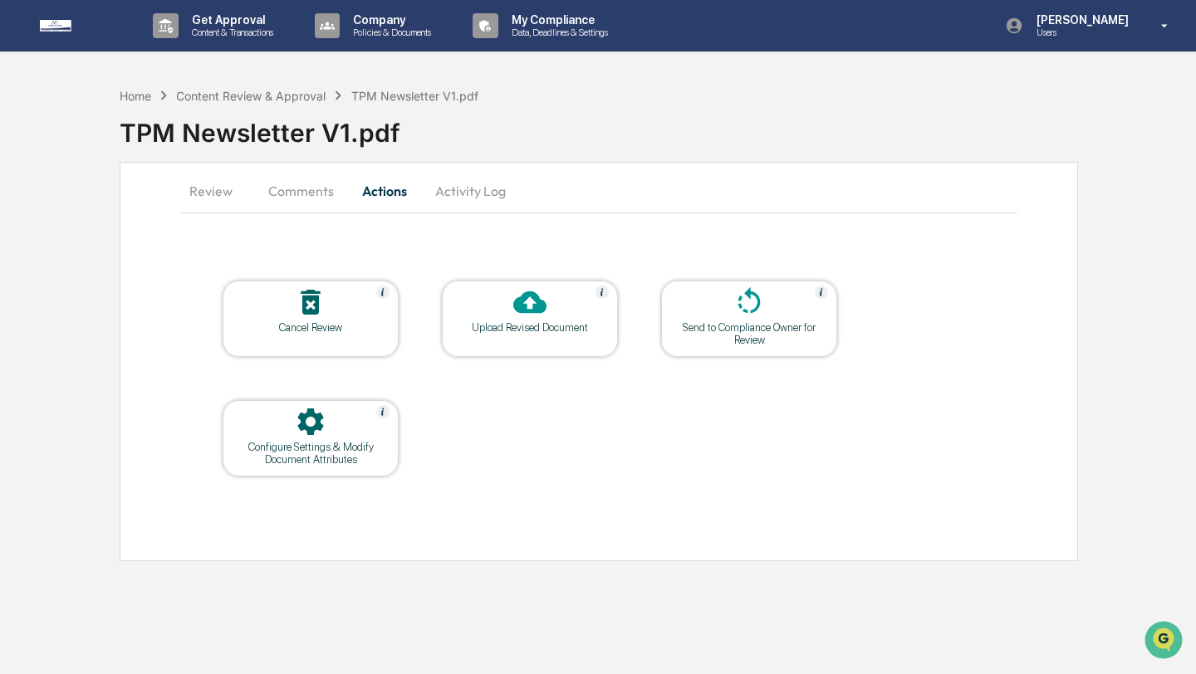
click at [414, 193] on button "Actions" at bounding box center [384, 191] width 75 height 40
click at [444, 193] on button "Activity Log" at bounding box center [470, 191] width 97 height 40
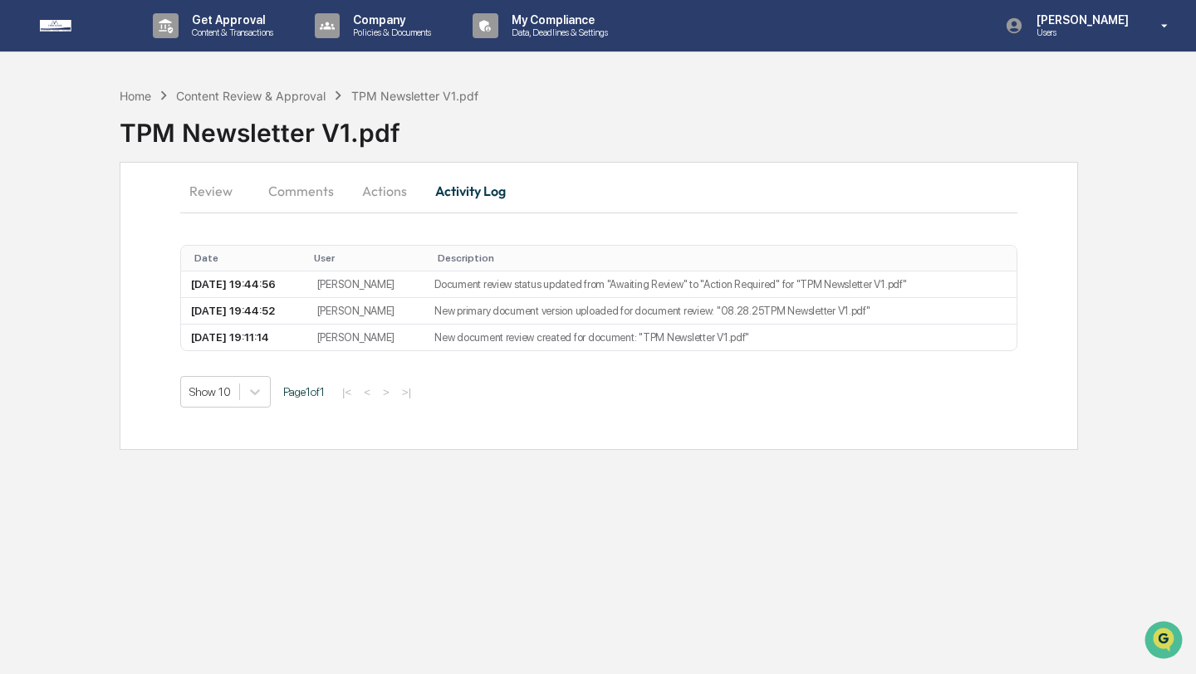
click at [301, 203] on button "Comments" at bounding box center [301, 191] width 92 height 40
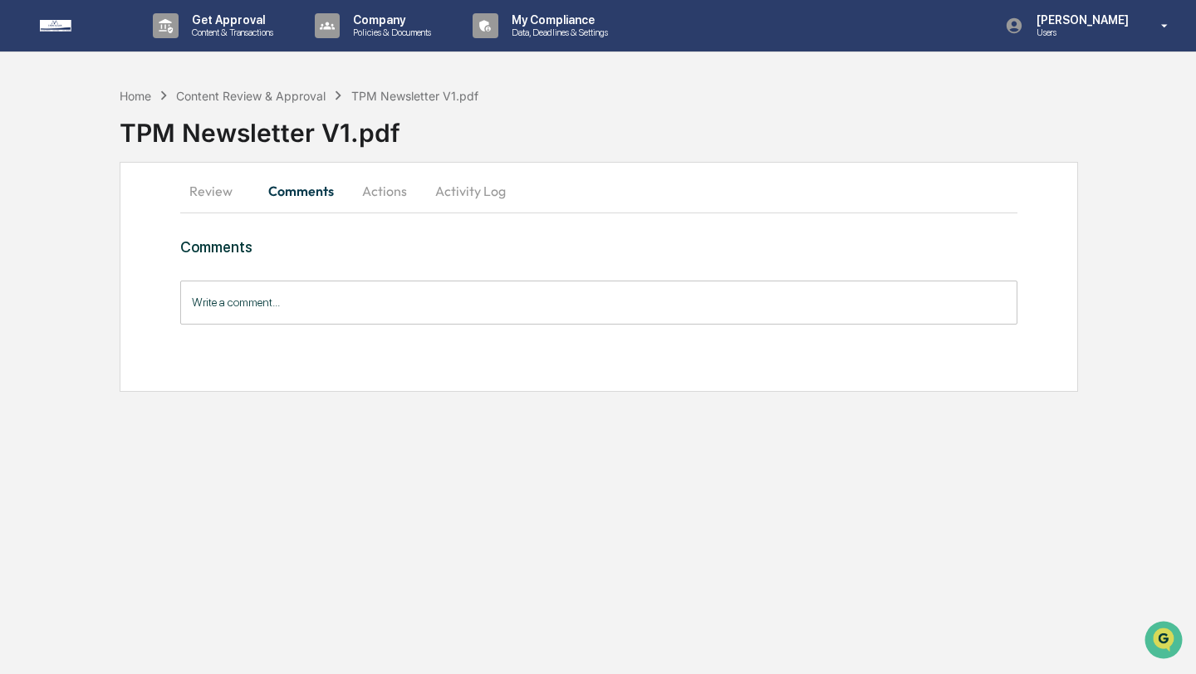
click at [214, 201] on button "Review" at bounding box center [217, 191] width 75 height 40
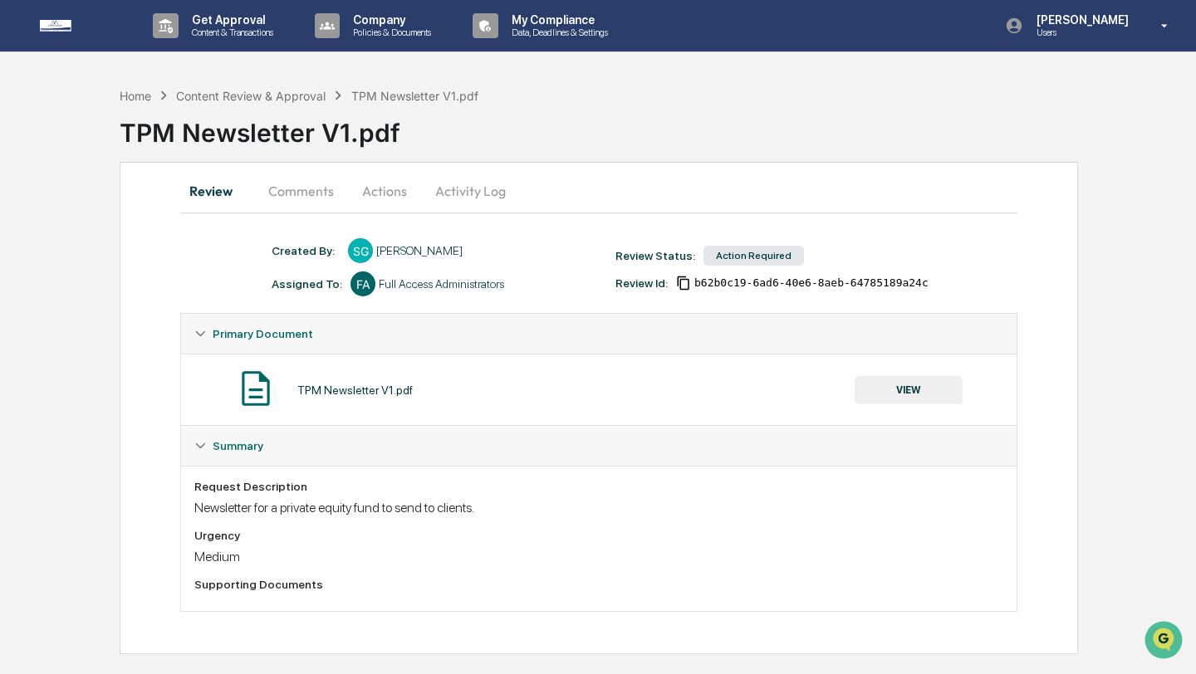
click at [346, 390] on div "TPM Newsletter V1.pdf" at bounding box center [354, 390] width 115 height 13
click at [381, 35] on p "Policies & Documents" at bounding box center [390, 33] width 100 height 12
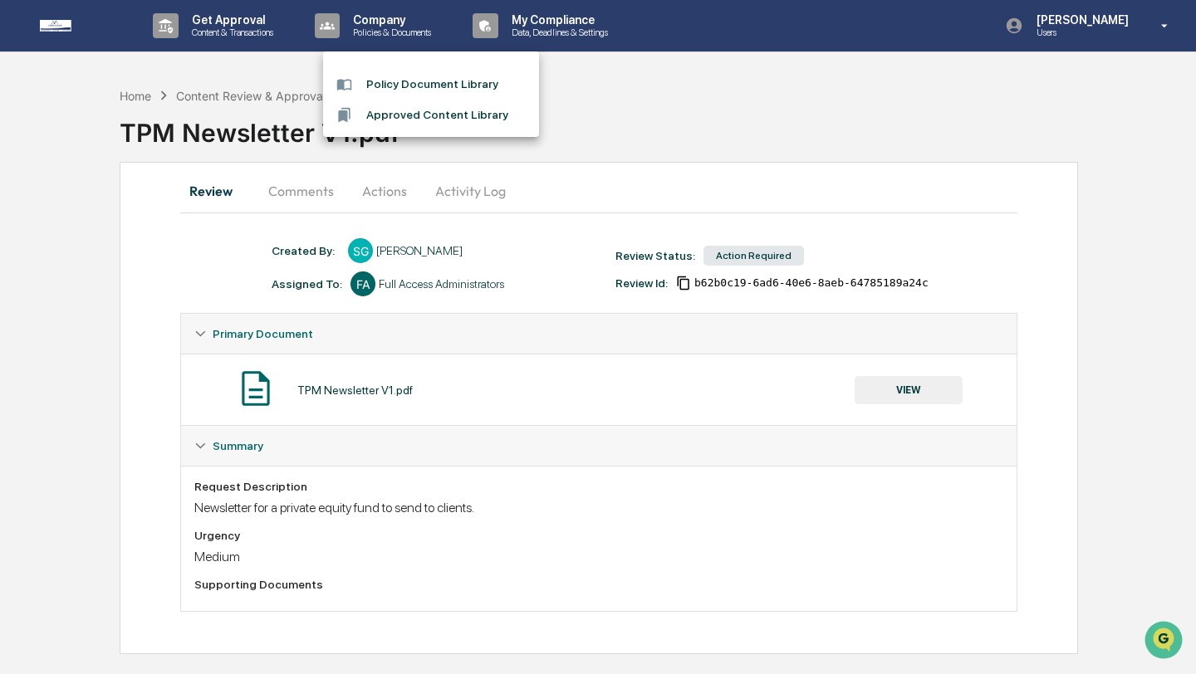
click at [376, 90] on li "Policy Document Library" at bounding box center [431, 84] width 216 height 31
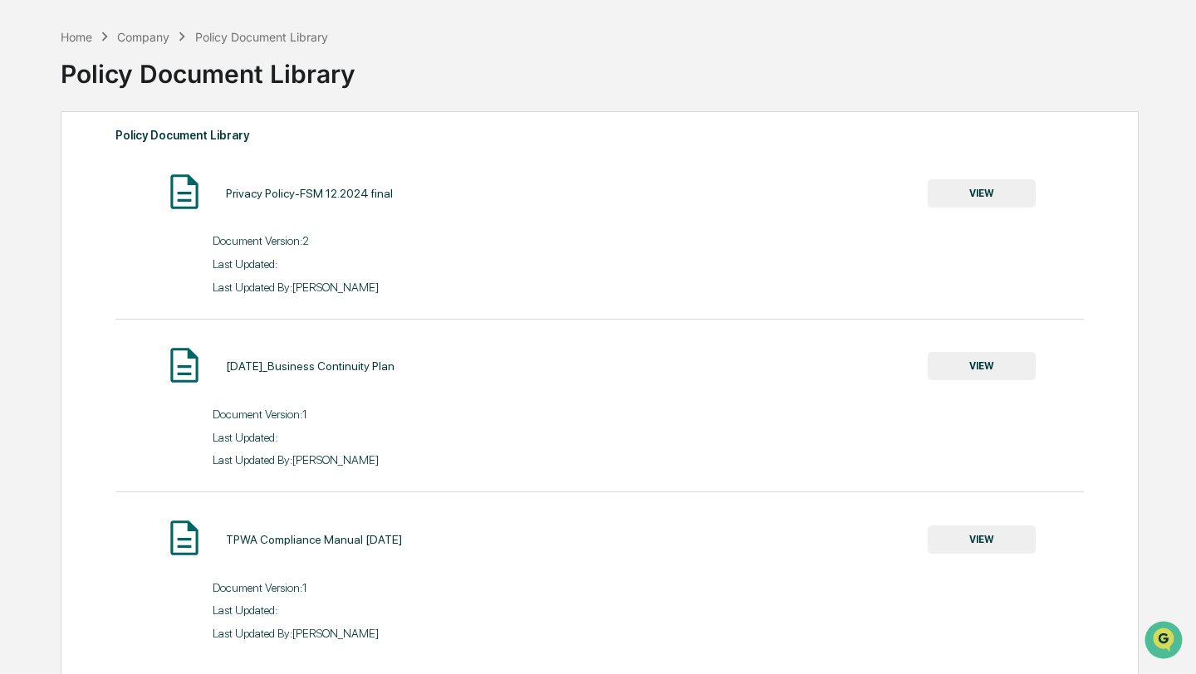
scroll to position [79, 0]
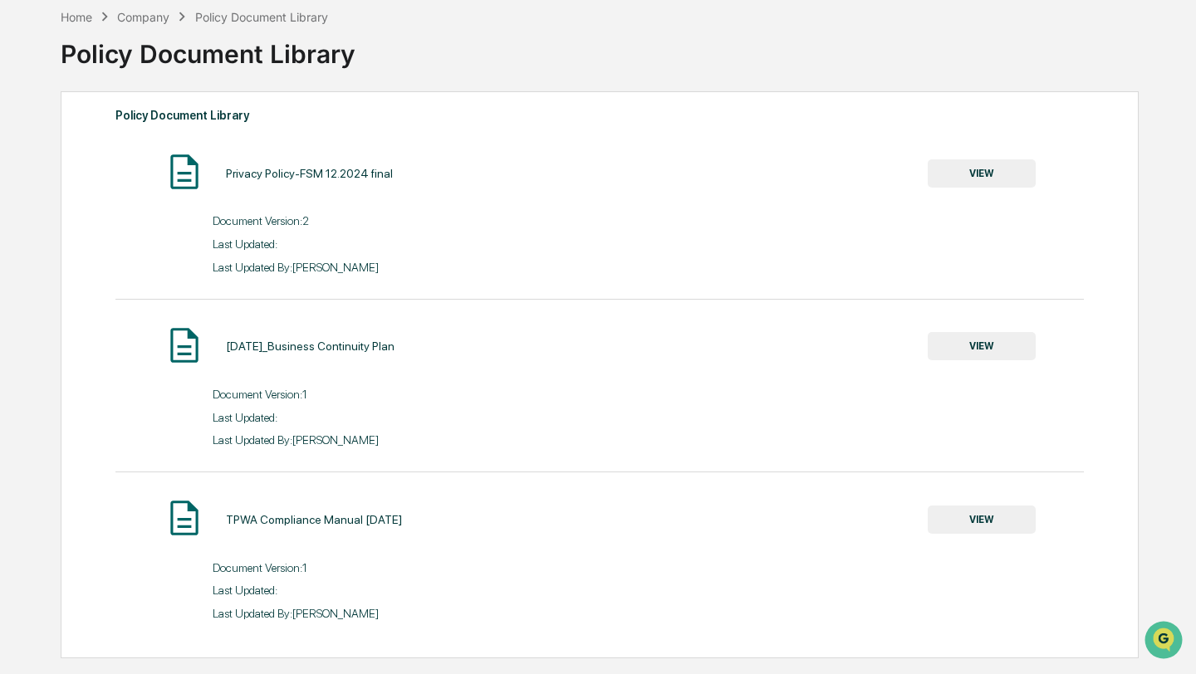
click at [1005, 524] on button "VIEW" at bounding box center [982, 520] width 108 height 28
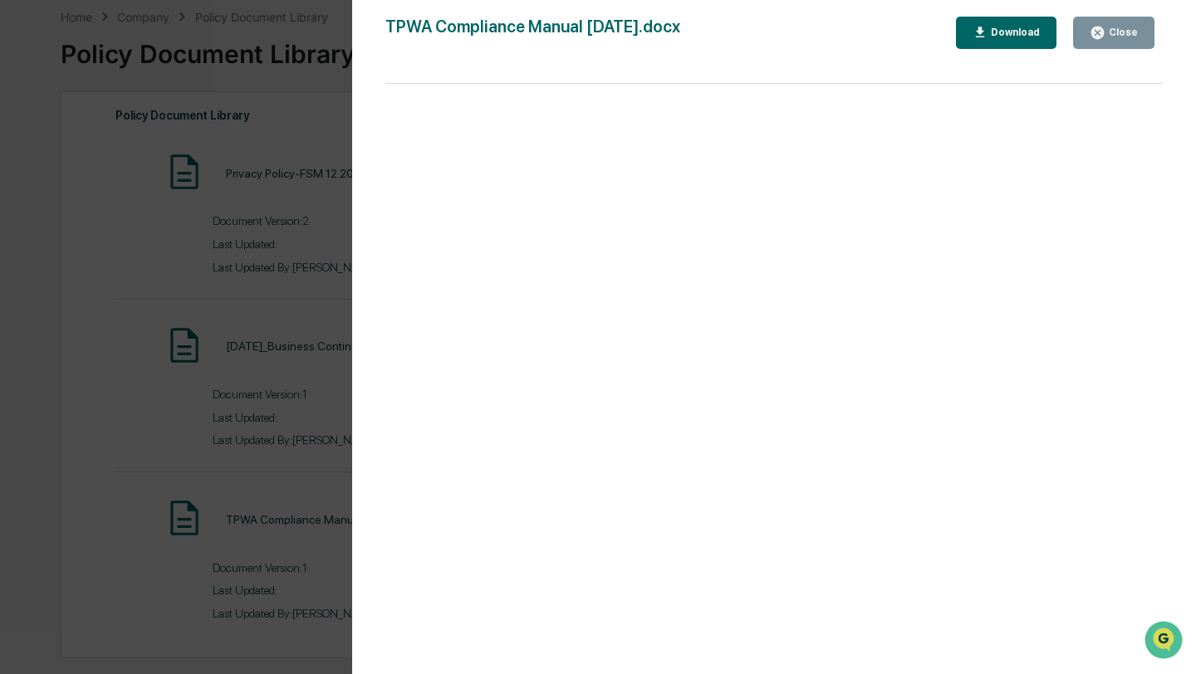
click at [169, 419] on div "Version History 02/04/2025, 03:41 PM Katrina Hermanson TPWA Compliance Manual 1…" at bounding box center [598, 337] width 1196 height 674
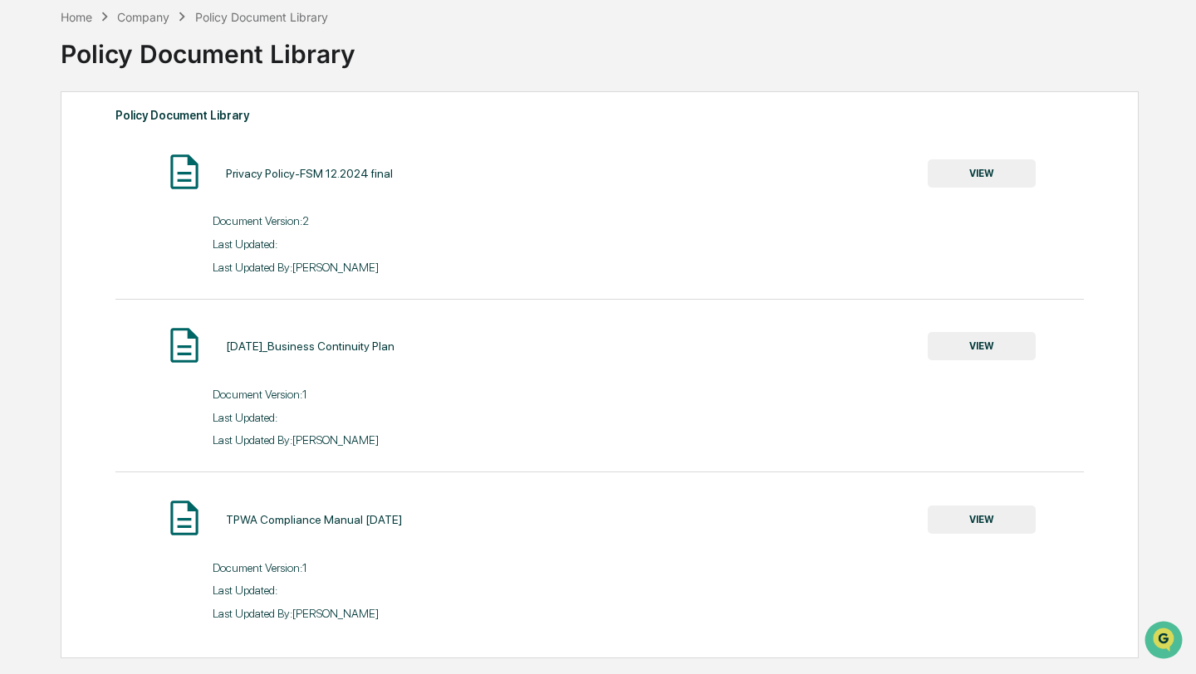
scroll to position [0, 0]
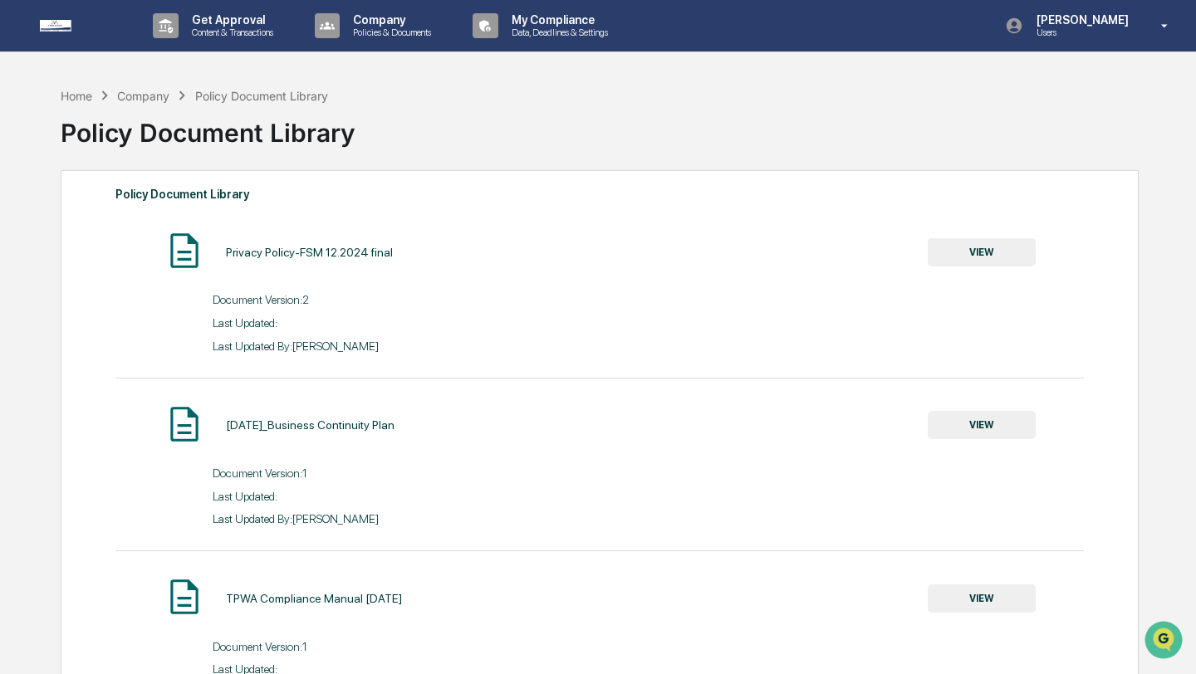
click at [58, 21] on img at bounding box center [80, 26] width 80 height 12
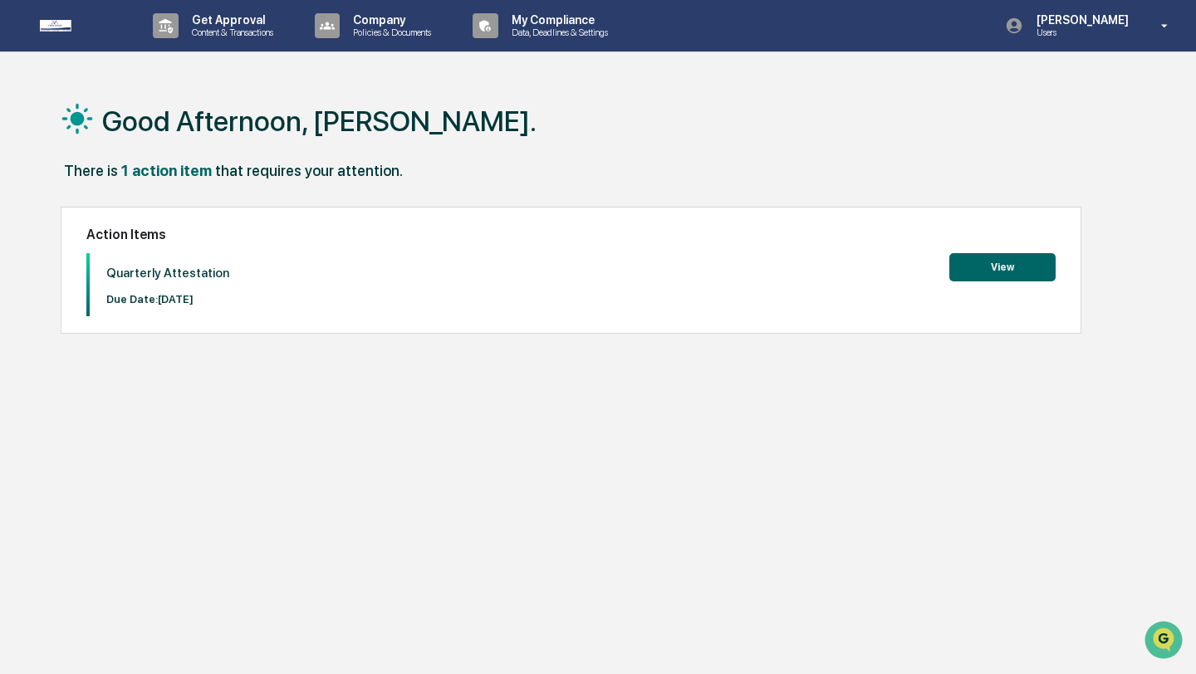
click at [983, 270] on button "View" at bounding box center [1002, 267] width 106 height 28
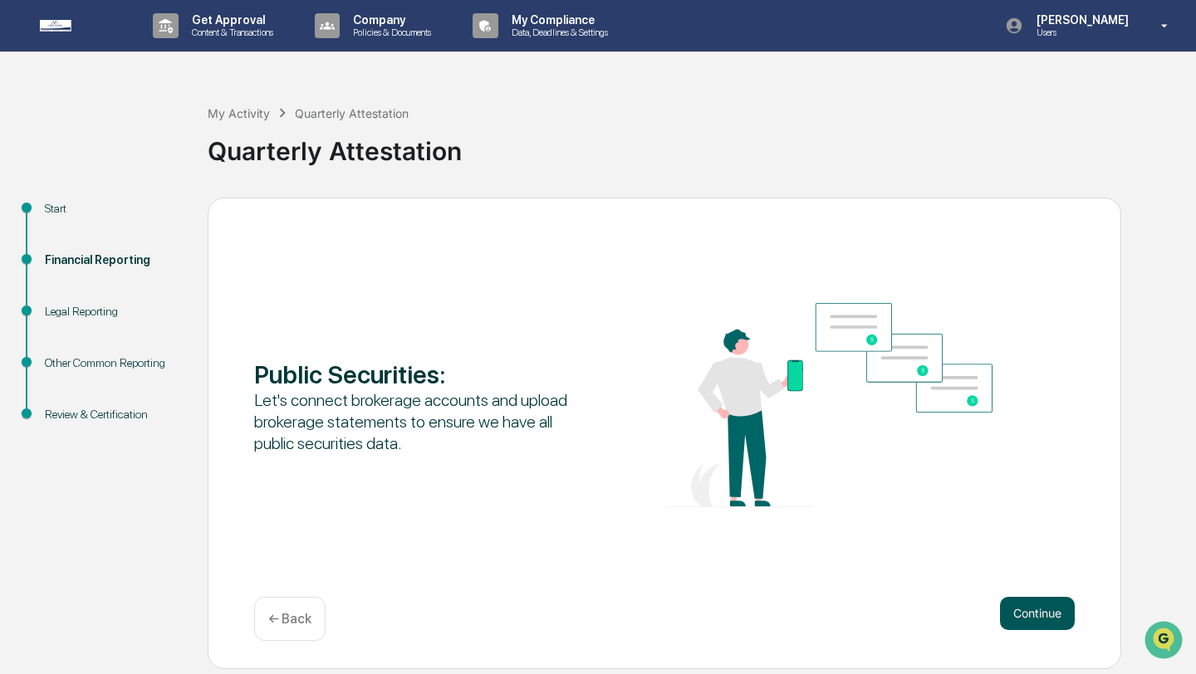
click at [1056, 621] on button "Continue" at bounding box center [1037, 613] width 75 height 33
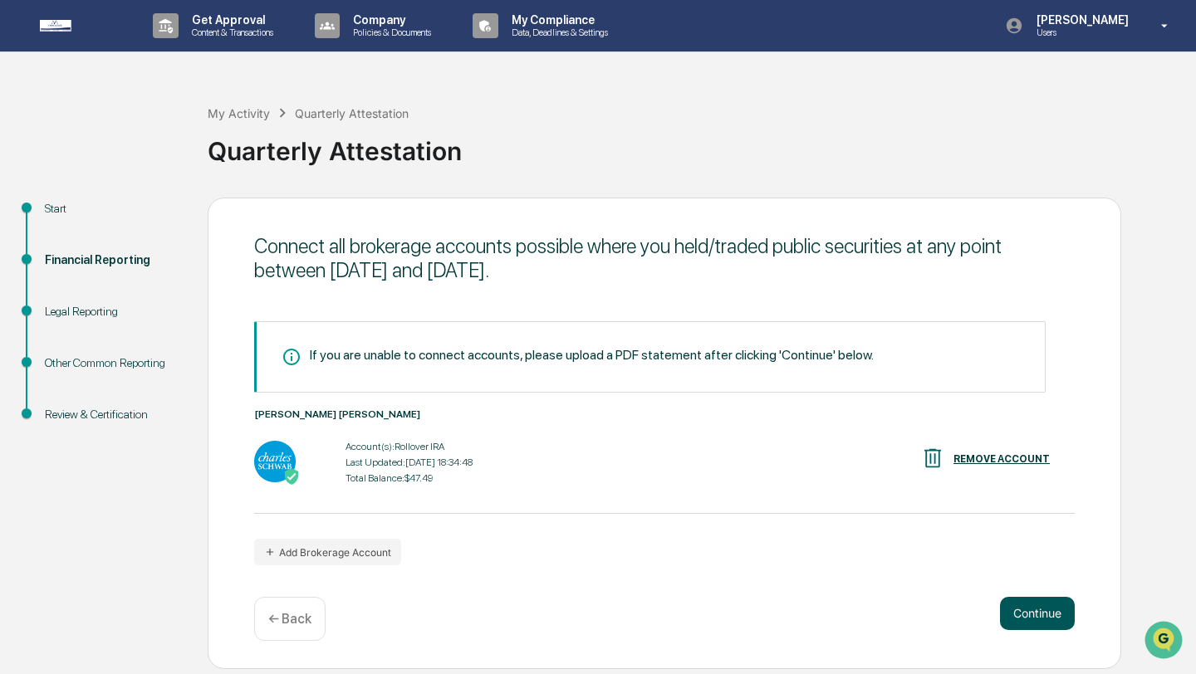
click at [1056, 621] on button "Continue" at bounding box center [1037, 613] width 75 height 33
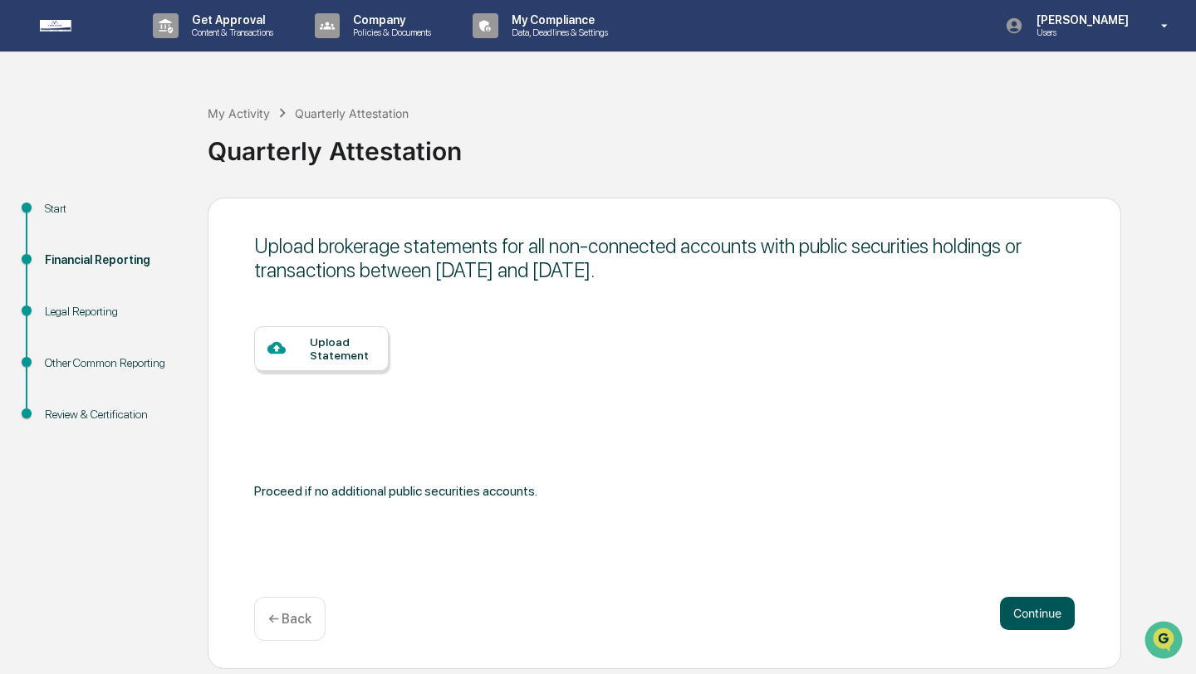
click at [1056, 621] on button "Continue" at bounding box center [1037, 613] width 75 height 33
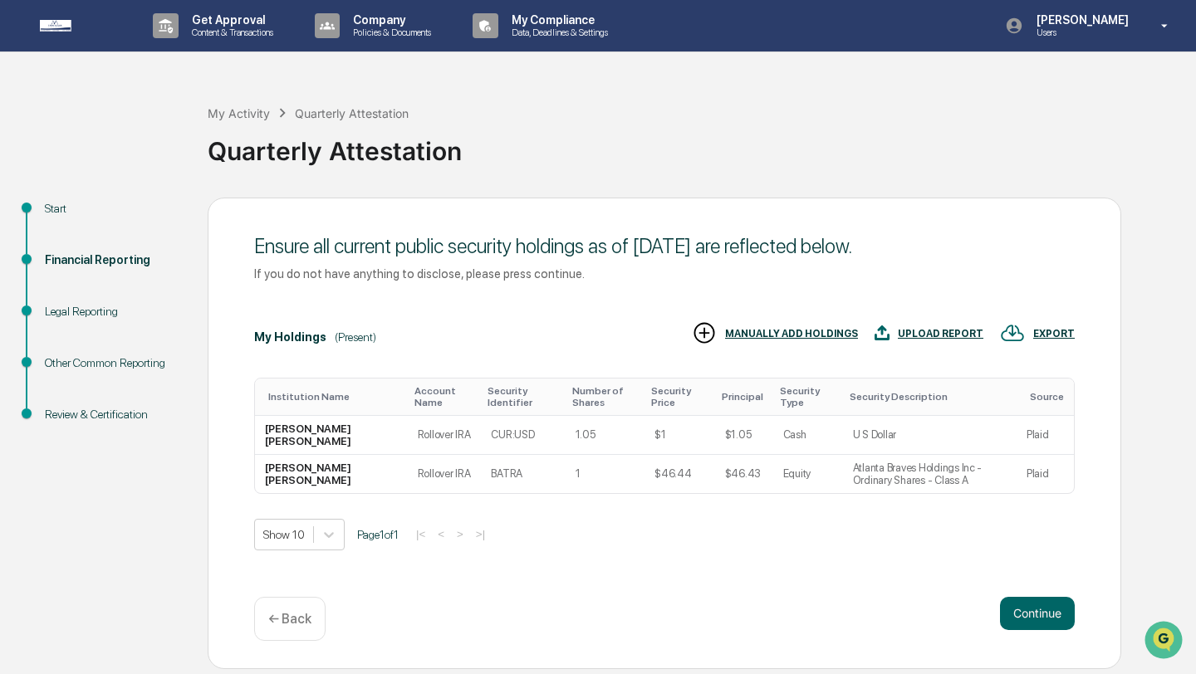
click at [1056, 621] on button "Continue" at bounding box center [1037, 613] width 75 height 33
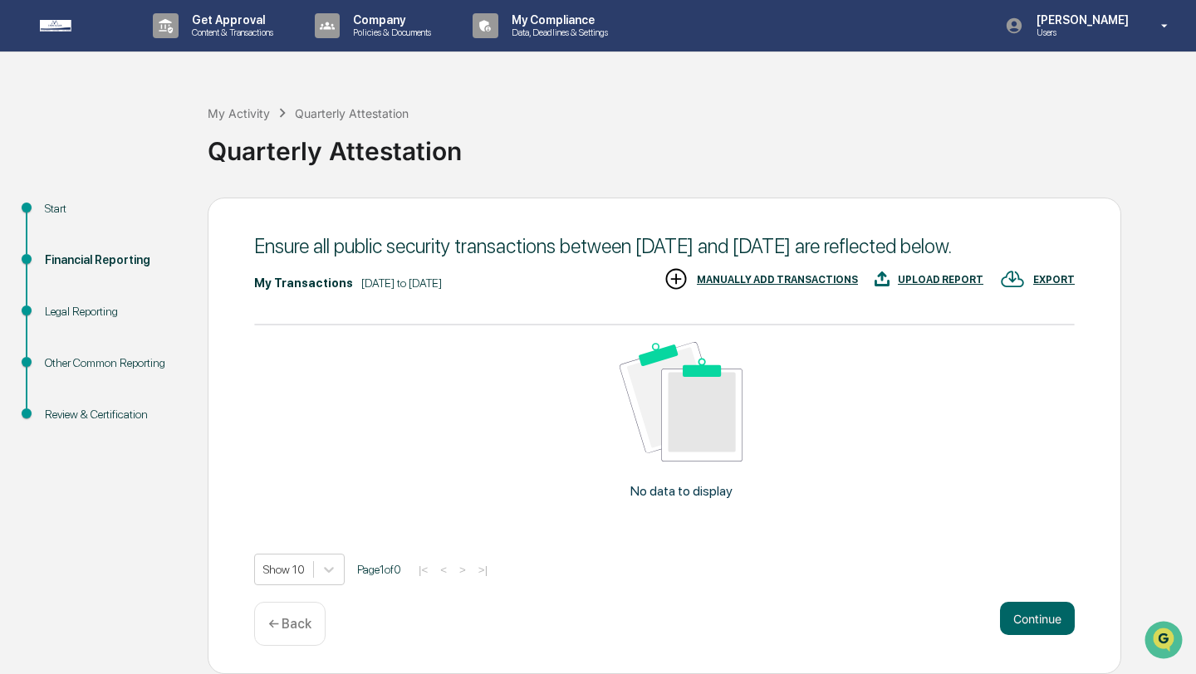
click at [1056, 621] on div "Ensure all public security transactions between July 1, 2025 and September 30, …" at bounding box center [665, 436] width 914 height 477
click at [1053, 635] on button "Continue" at bounding box center [1037, 618] width 75 height 33
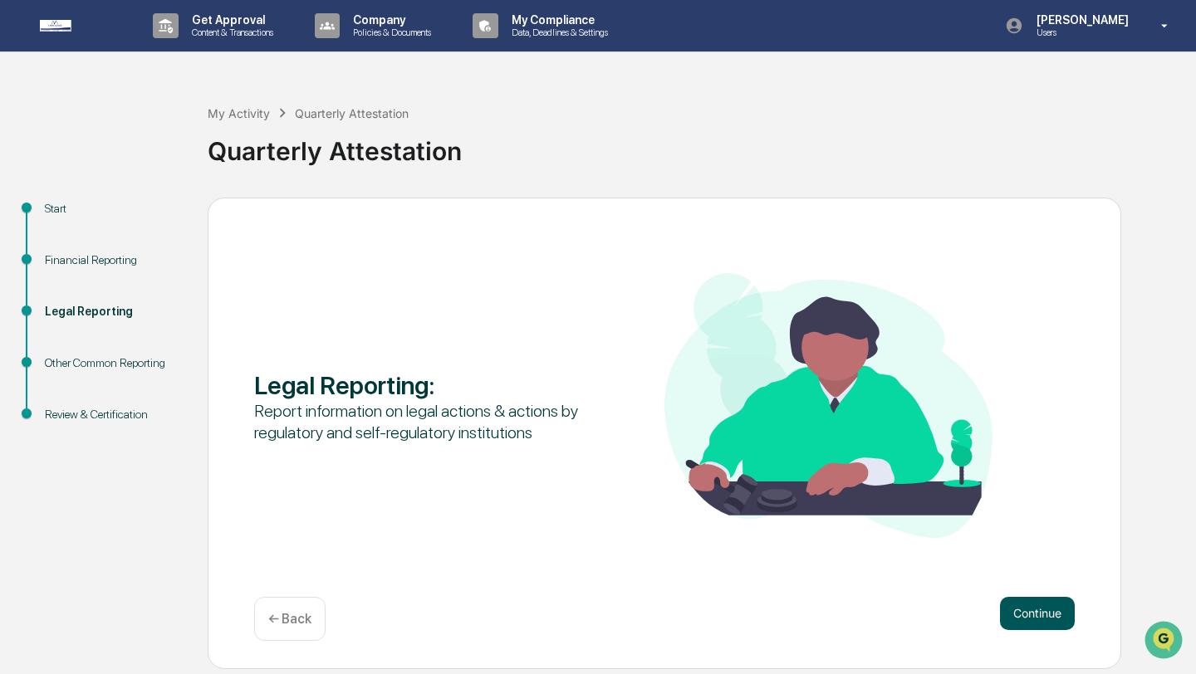
click at [1041, 613] on button "Continue" at bounding box center [1037, 613] width 75 height 33
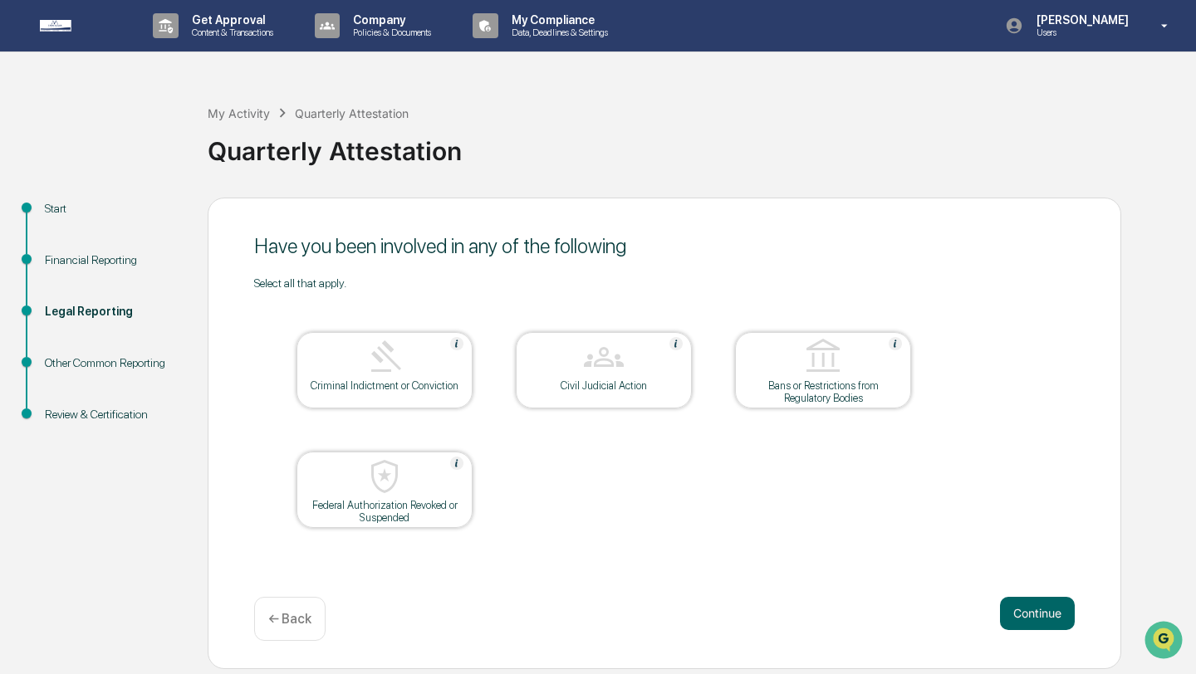
click at [1041, 613] on button "Continue" at bounding box center [1037, 613] width 75 height 33
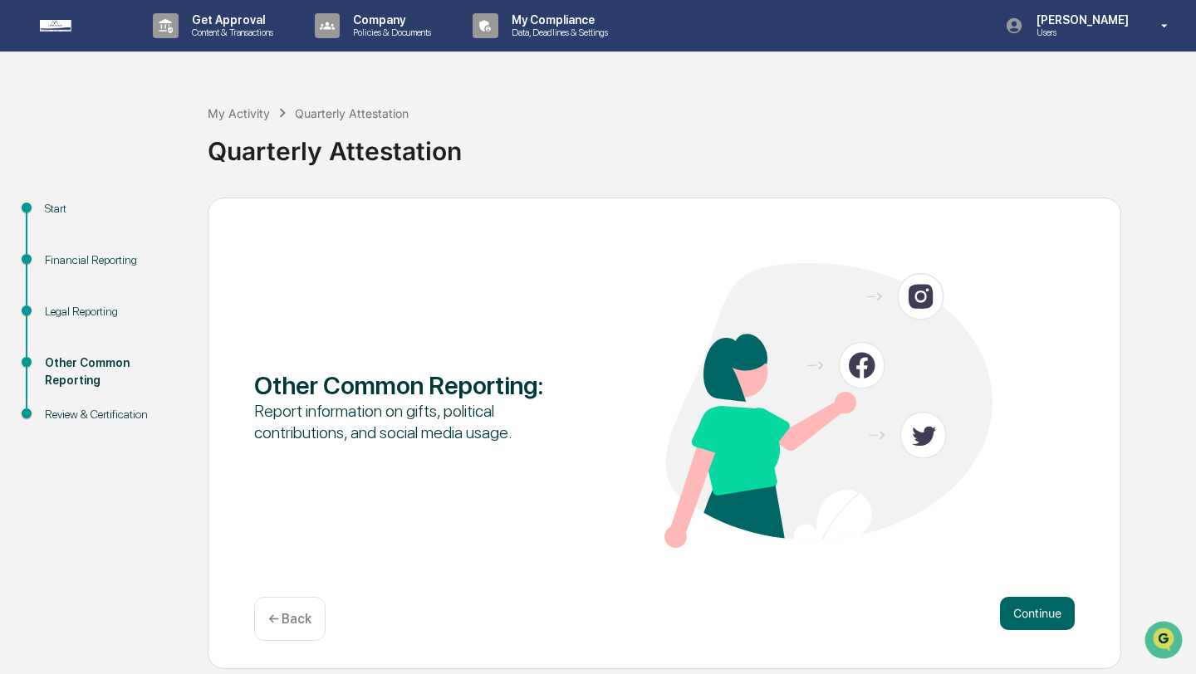
click at [1041, 613] on button "Continue" at bounding box center [1037, 613] width 75 height 33
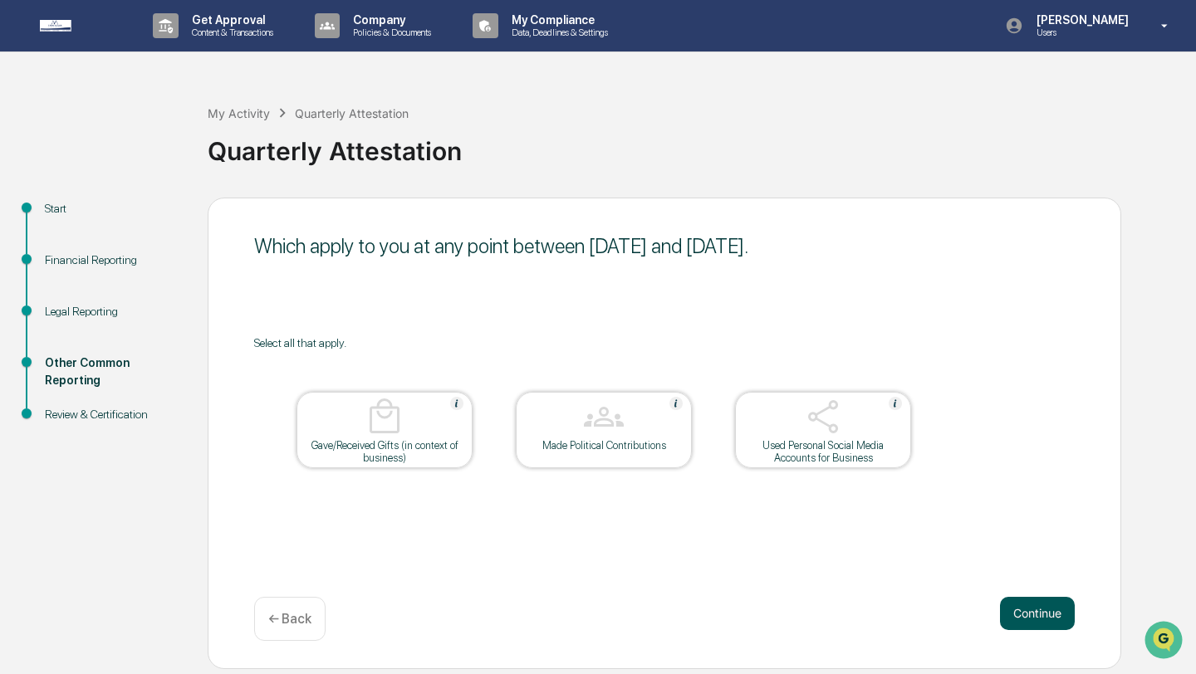
click at [1013, 605] on button "Continue" at bounding box center [1037, 613] width 75 height 33
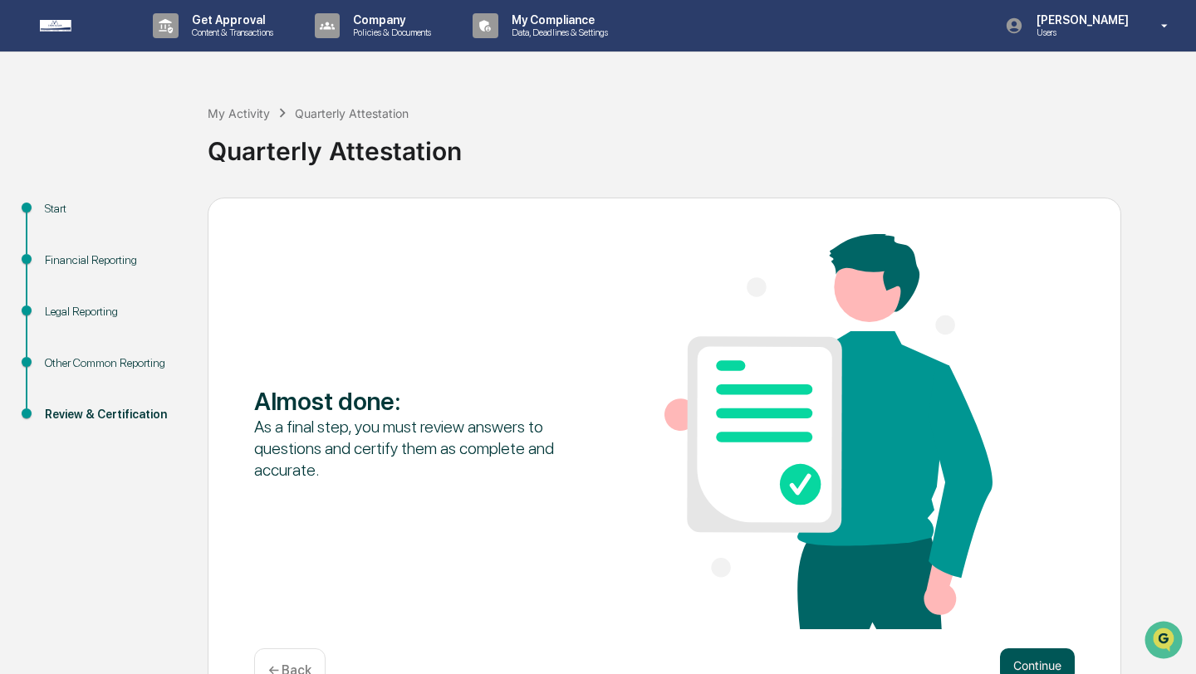
click at [1029, 660] on button "Continue" at bounding box center [1037, 665] width 75 height 33
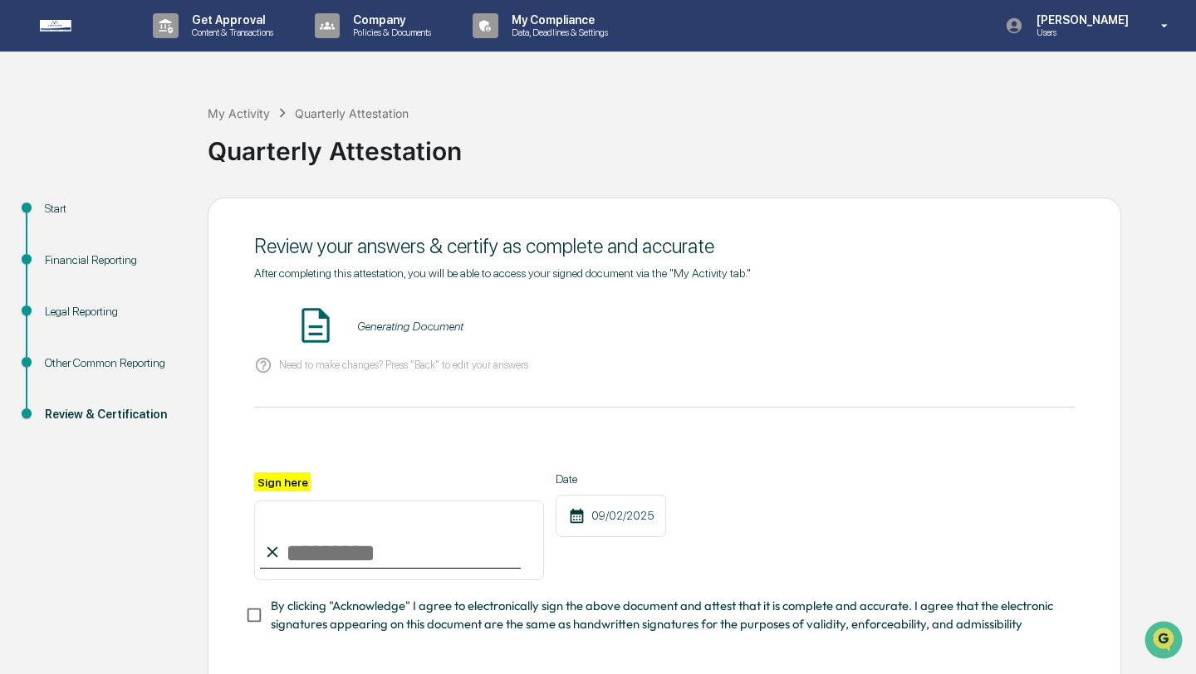
scroll to position [72, 0]
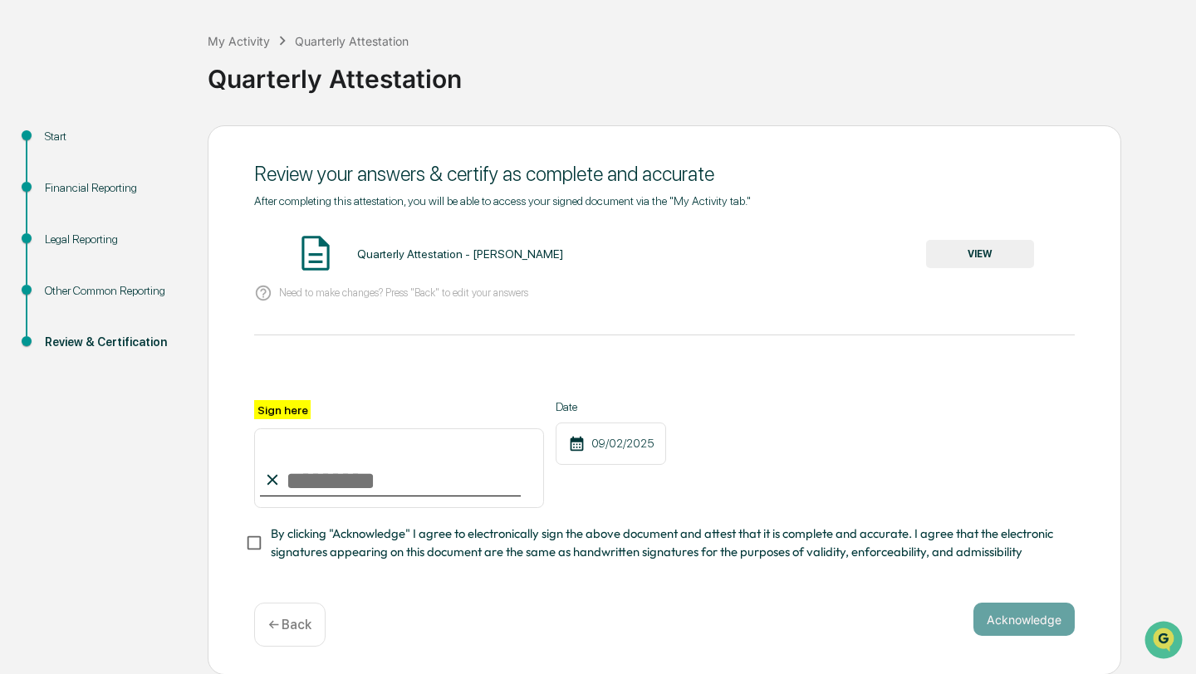
click at [305, 478] on input "Sign here" at bounding box center [399, 469] width 290 height 80
type input "**********"
click at [1044, 621] on button "Acknowledge" at bounding box center [1024, 619] width 101 height 33
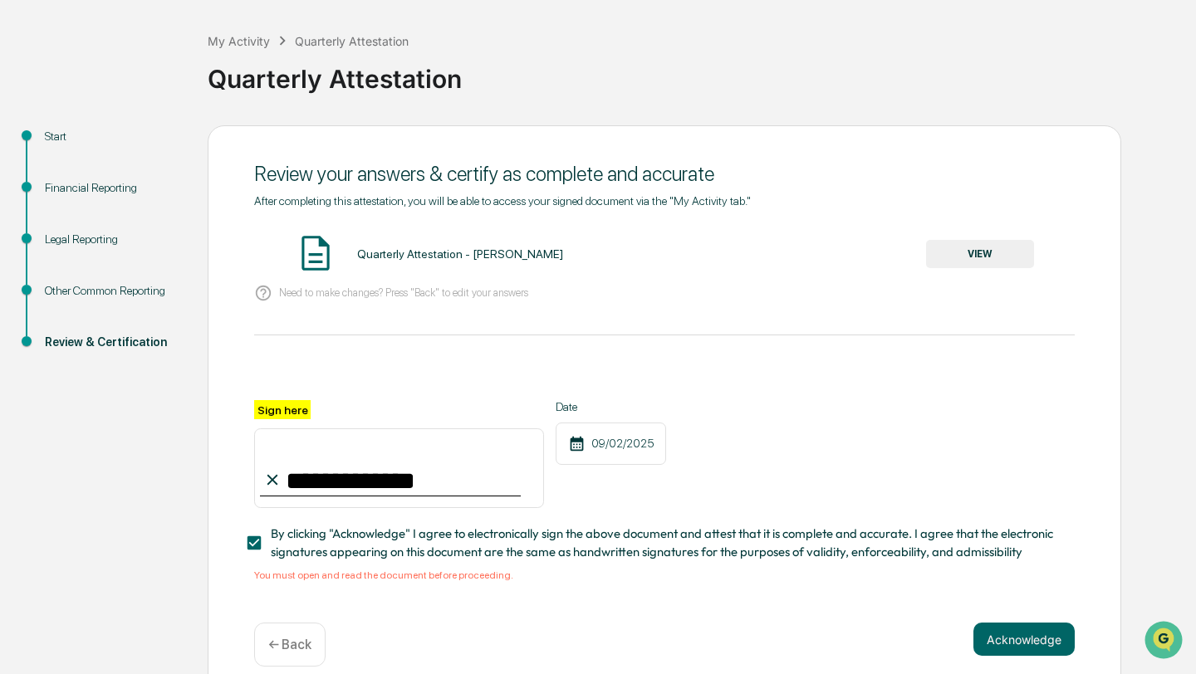
click at [1002, 254] on button "VIEW" at bounding box center [980, 254] width 108 height 28
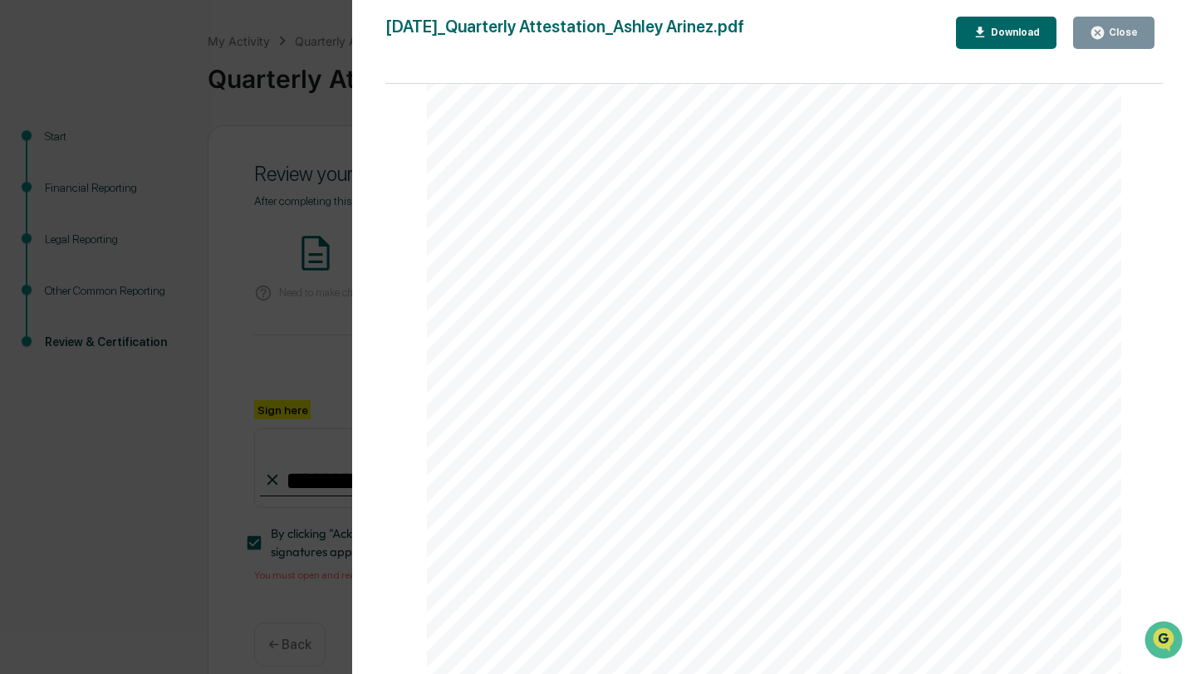
scroll to position [3774, 0]
click at [1130, 35] on div "Close" at bounding box center [1122, 33] width 32 height 12
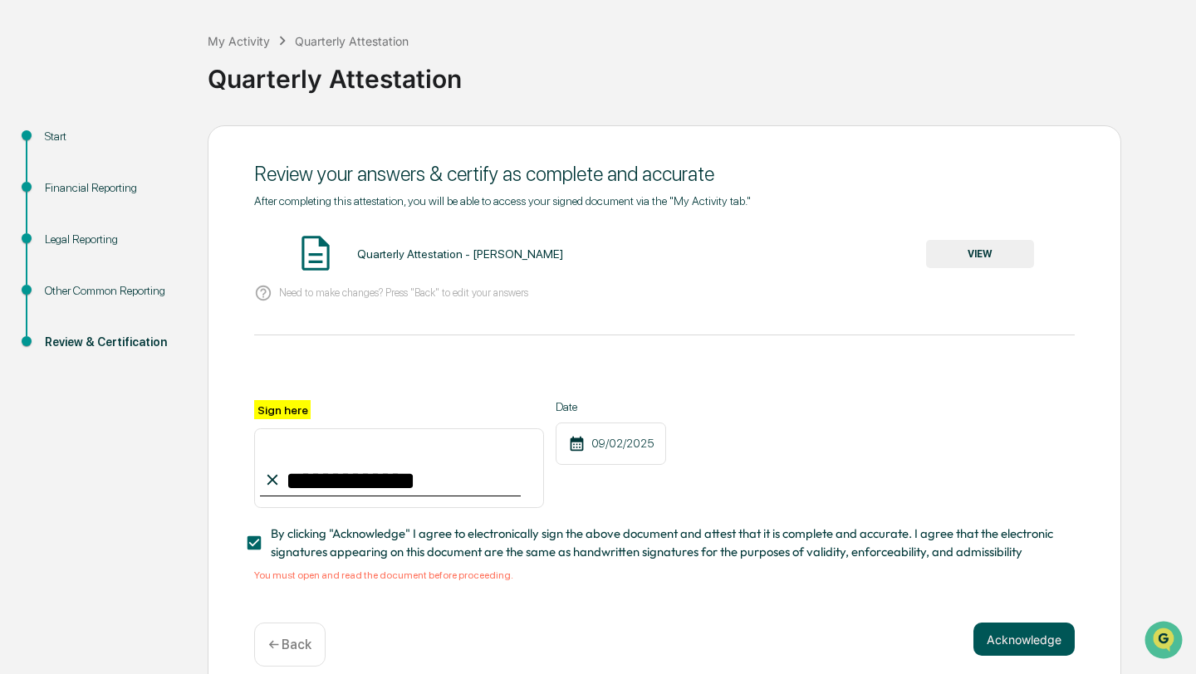
click at [1020, 639] on button "Acknowledge" at bounding box center [1024, 639] width 101 height 33
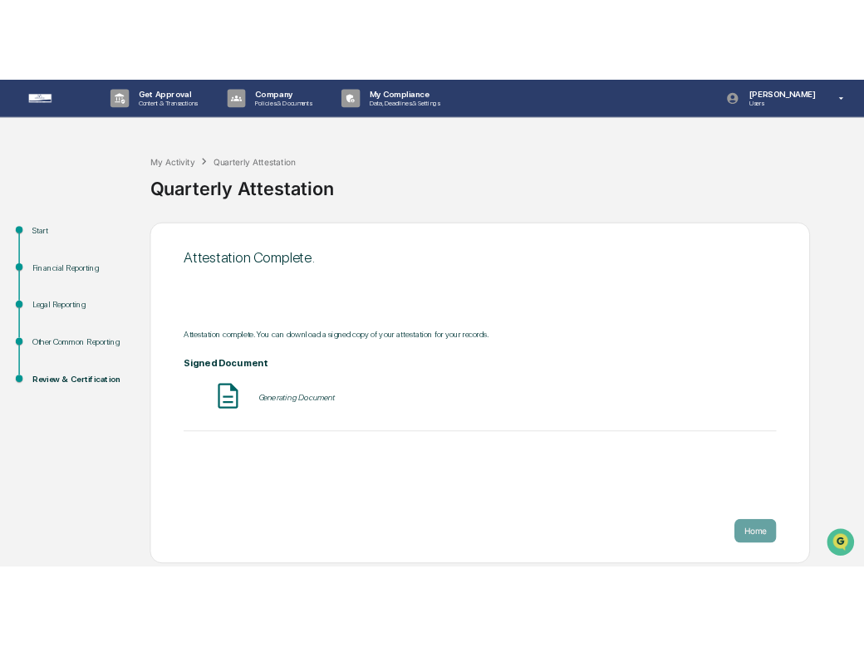
scroll to position [0, 0]
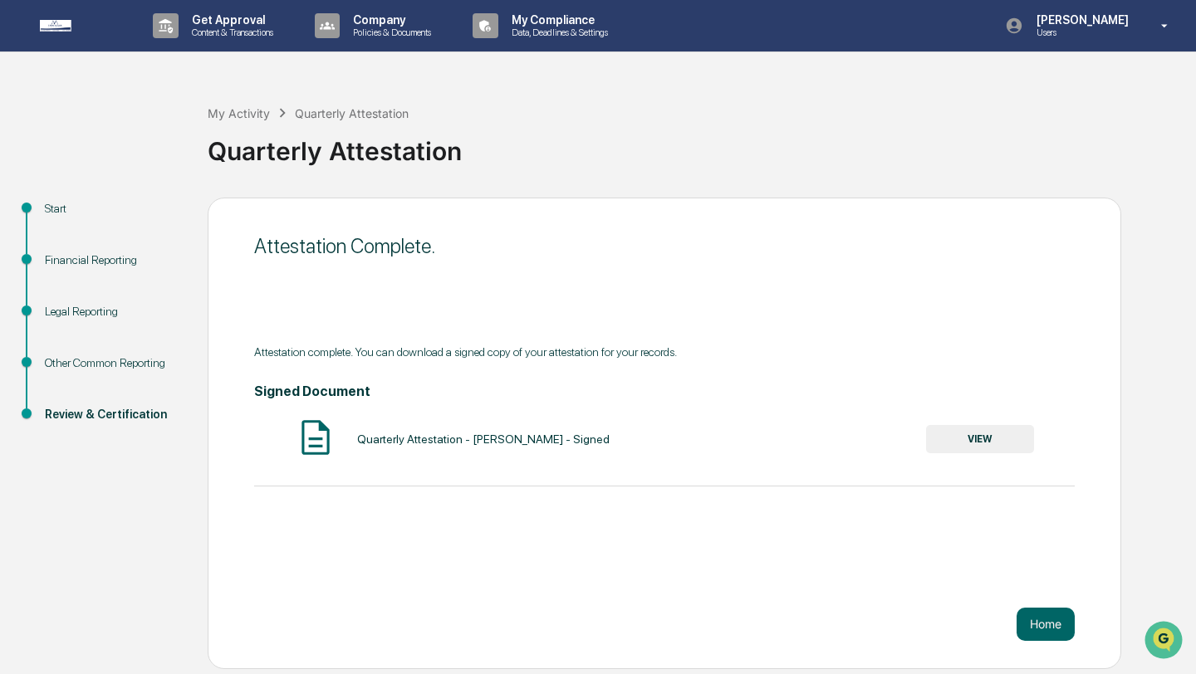
click at [1020, 639] on button "Home" at bounding box center [1046, 624] width 58 height 33
